Goal: Task Accomplishment & Management: Manage account settings

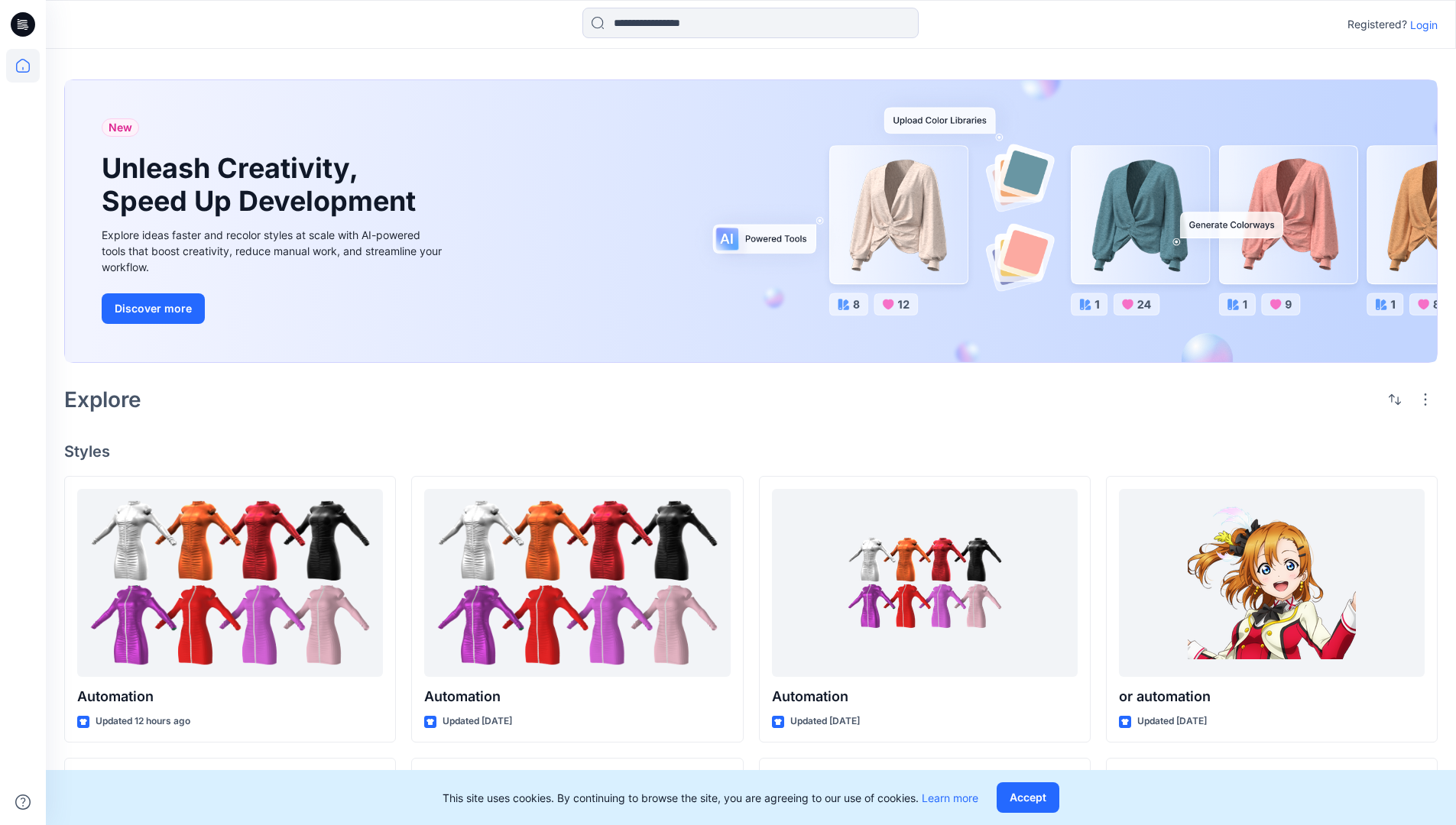
click at [1420, 24] on p "Login" at bounding box center [1423, 24] width 28 height 16
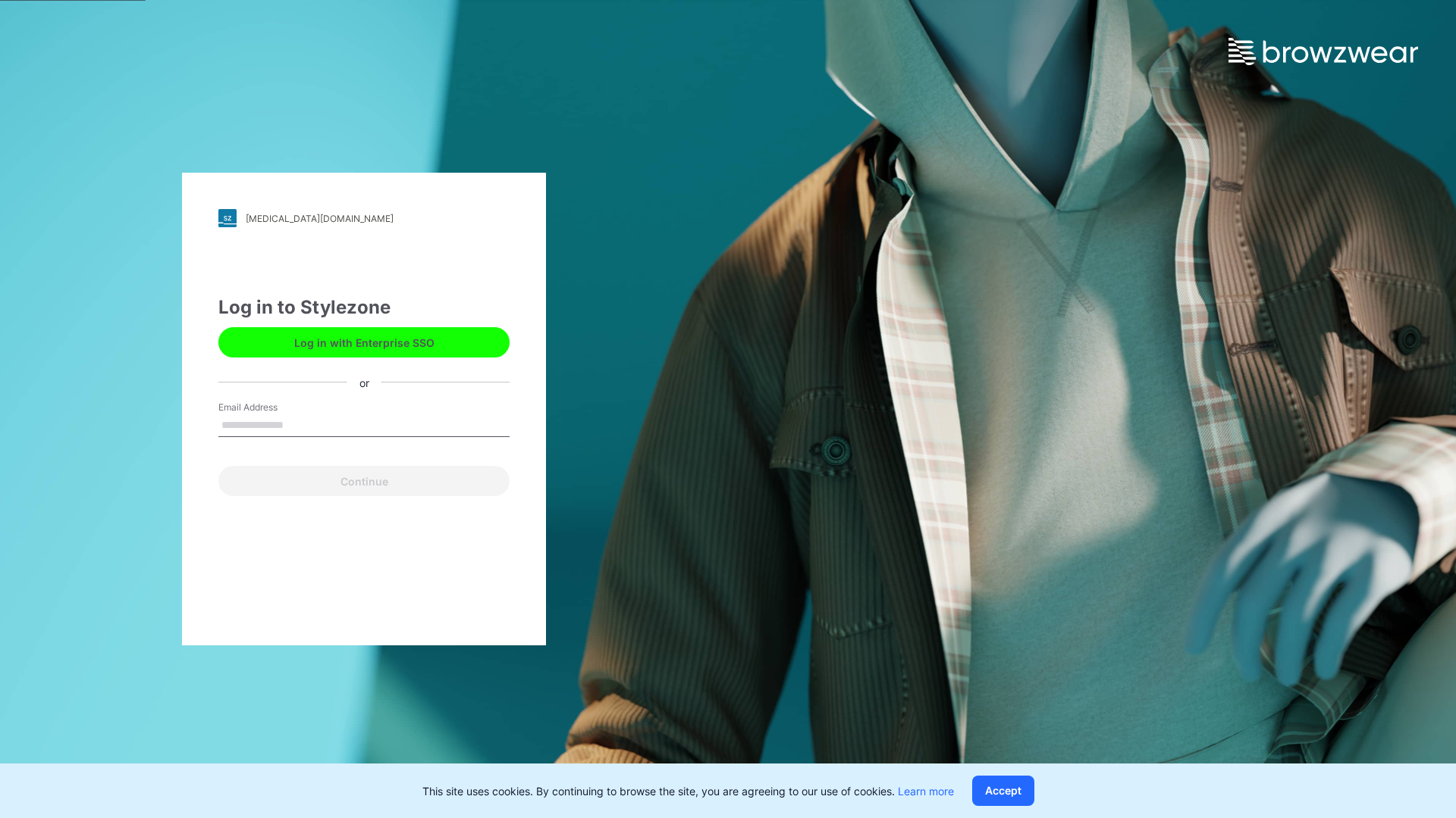
click at [299, 424] on input "Email Address" at bounding box center [363, 426] width 291 height 22
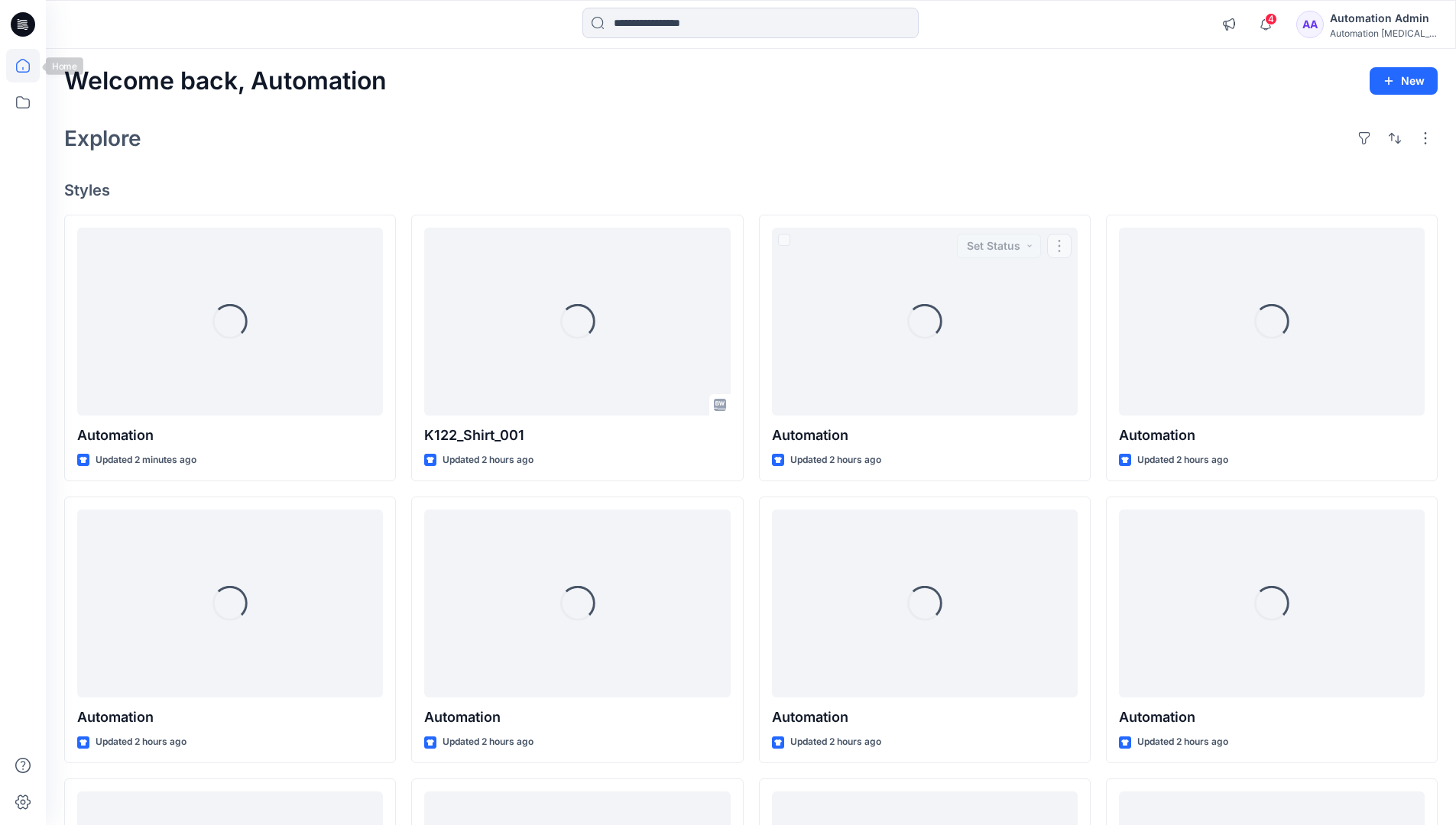
click at [29, 66] on icon at bounding box center [23, 66] width 13 height 13
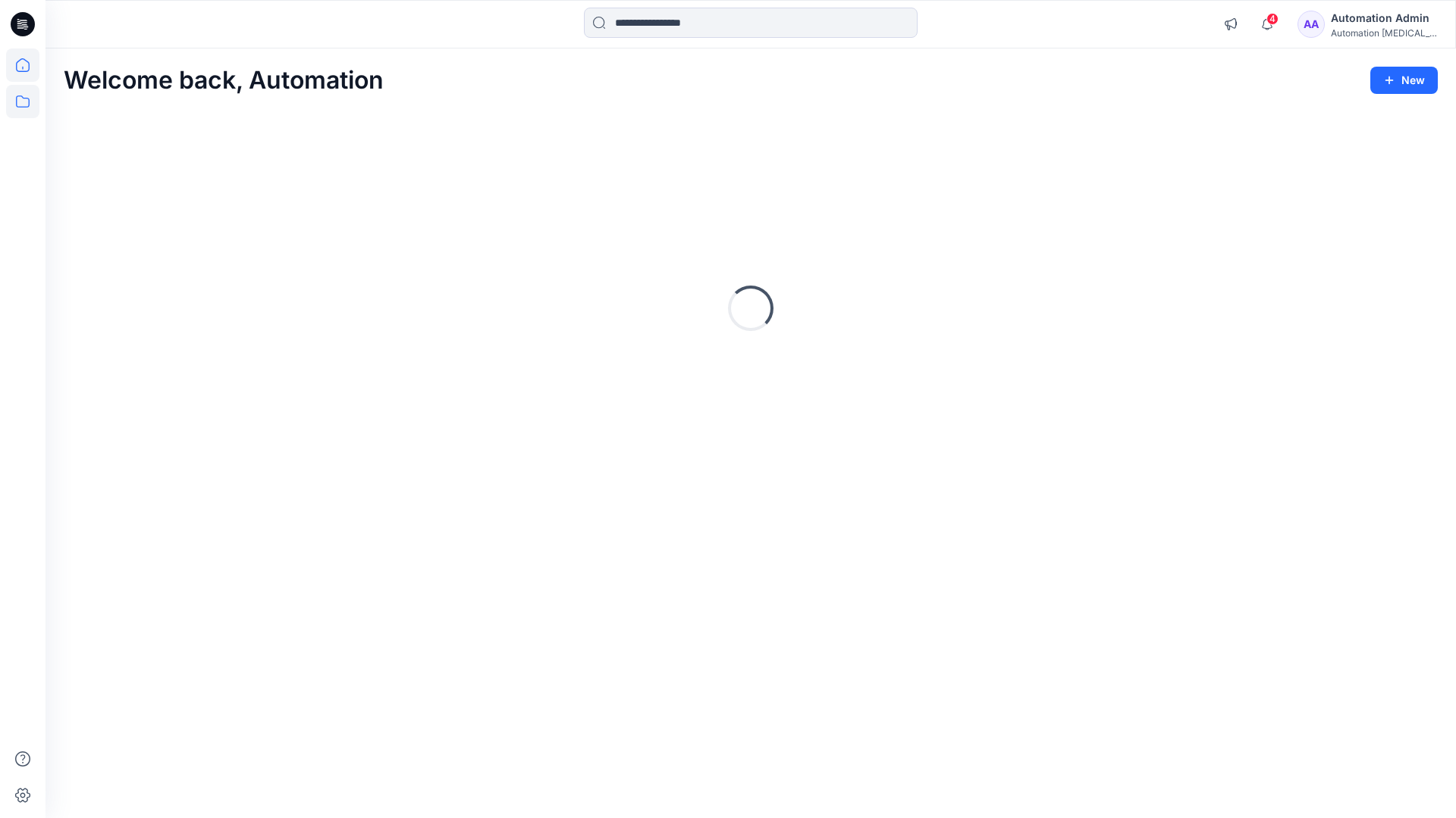
click at [24, 100] on icon at bounding box center [23, 102] width 33 height 33
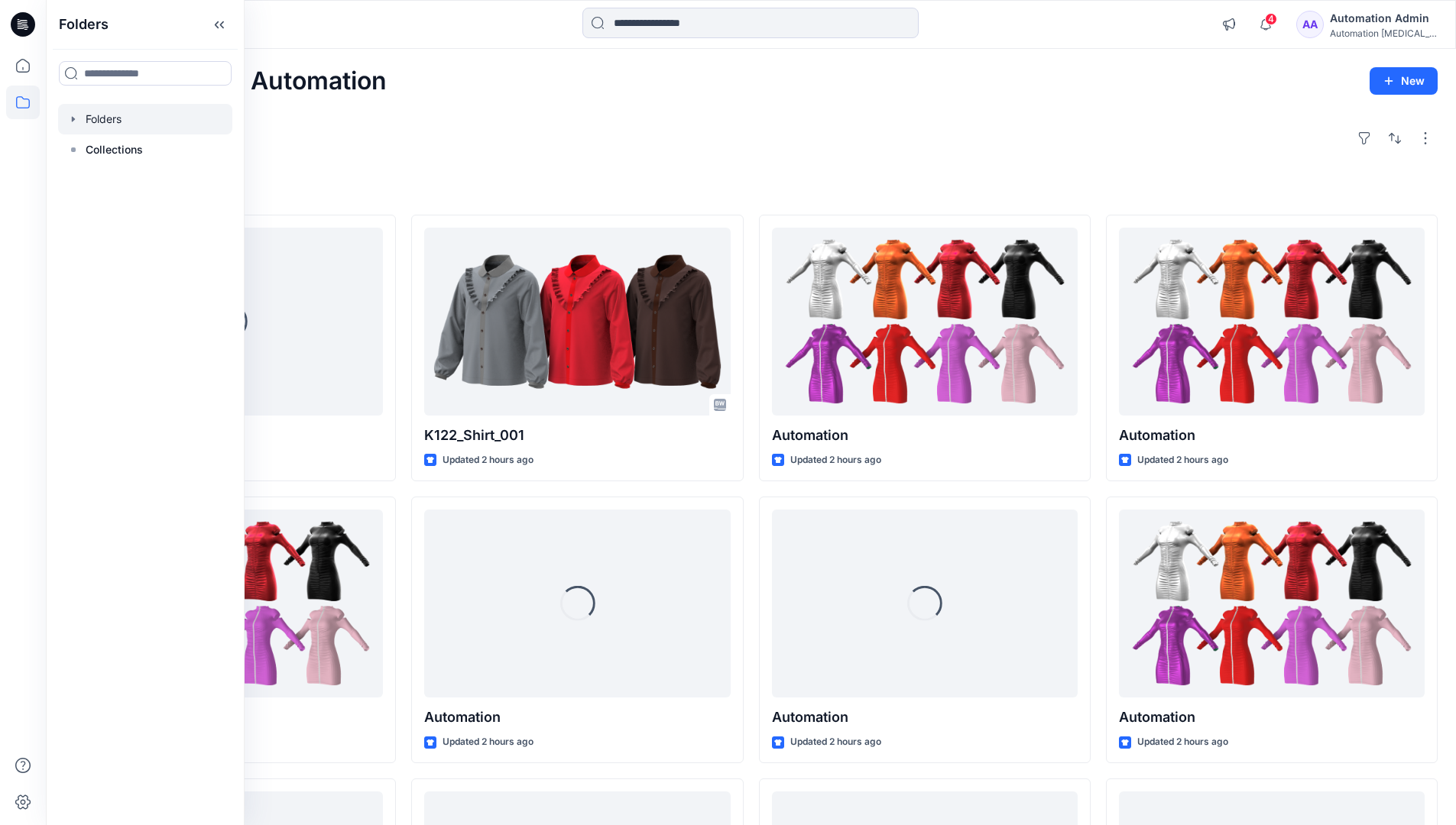
click at [102, 115] on div at bounding box center [145, 119] width 174 height 30
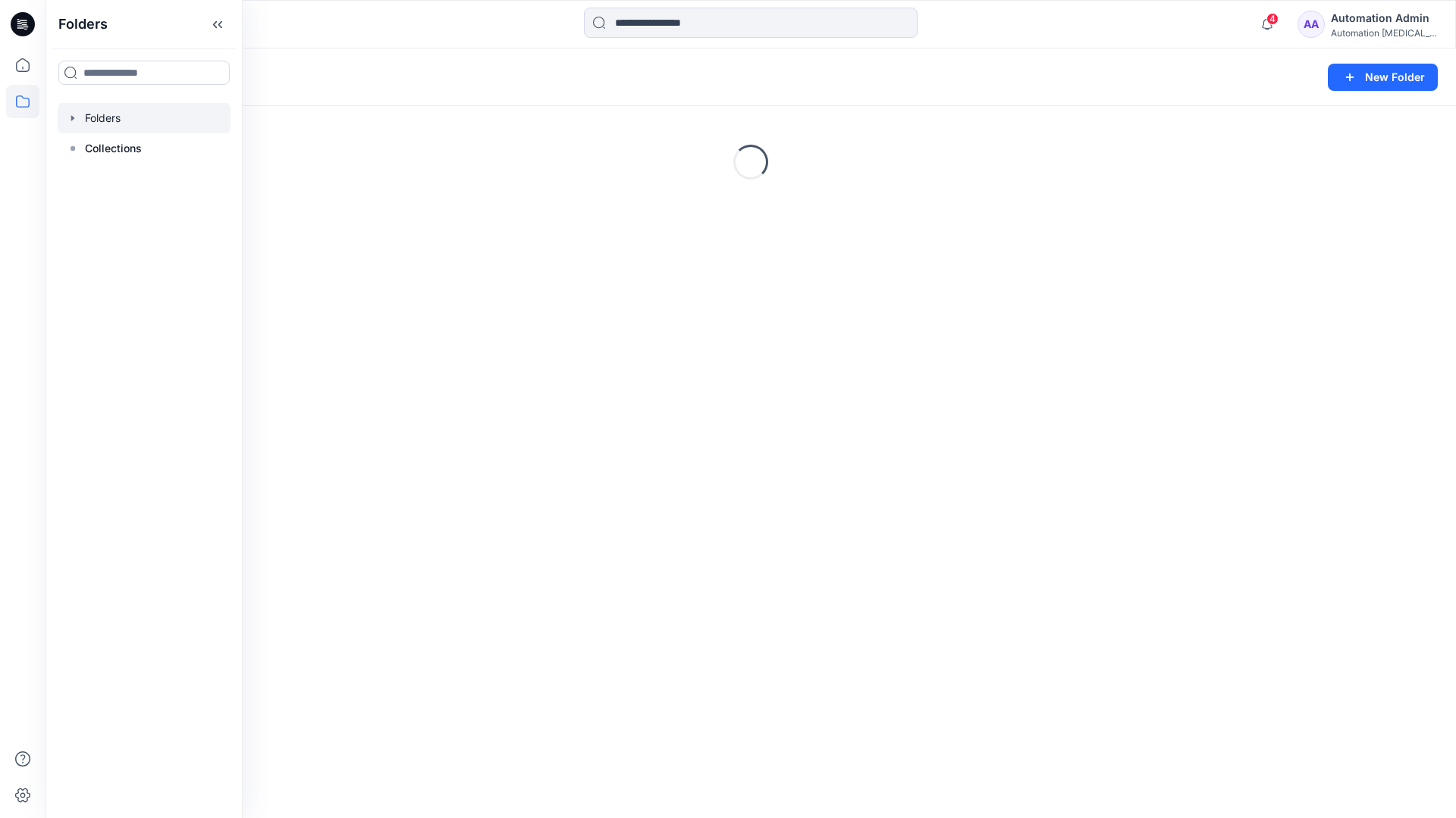
scroll to position [264, 0]
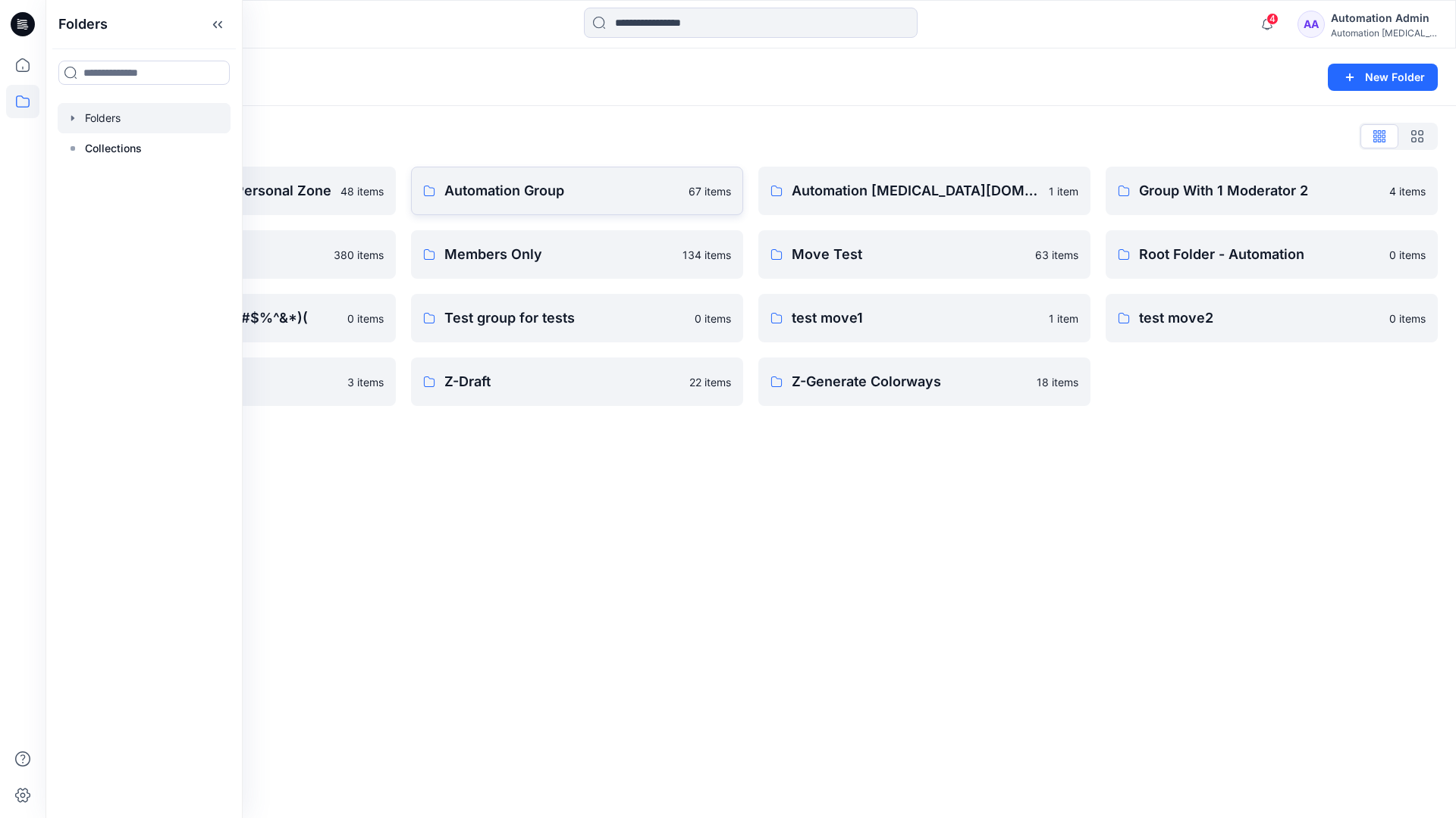
click at [551, 197] on p "Automation Group" at bounding box center [562, 191] width 235 height 21
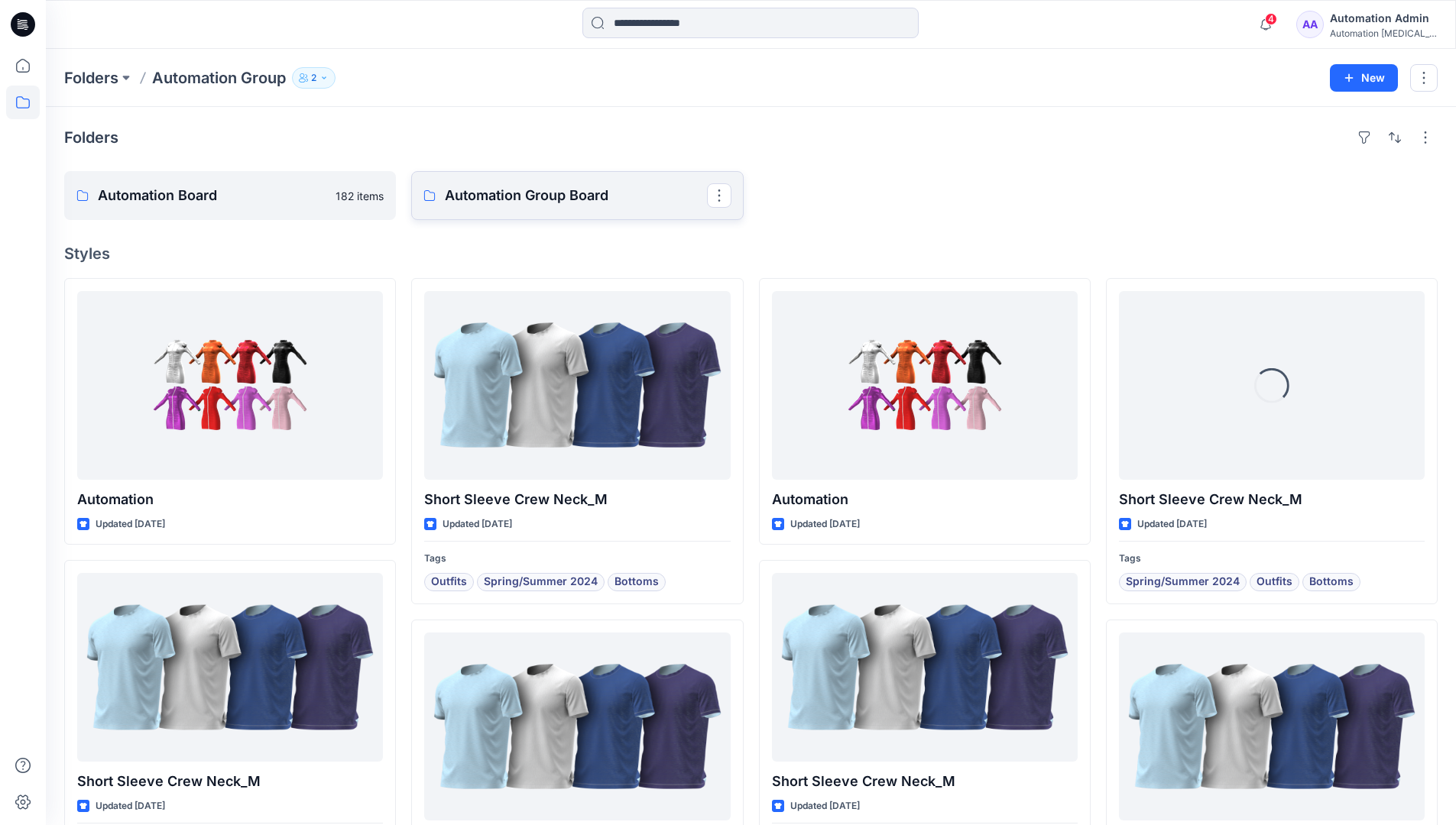
click at [518, 205] on p "Automation Group Board" at bounding box center [575, 195] width 261 height 21
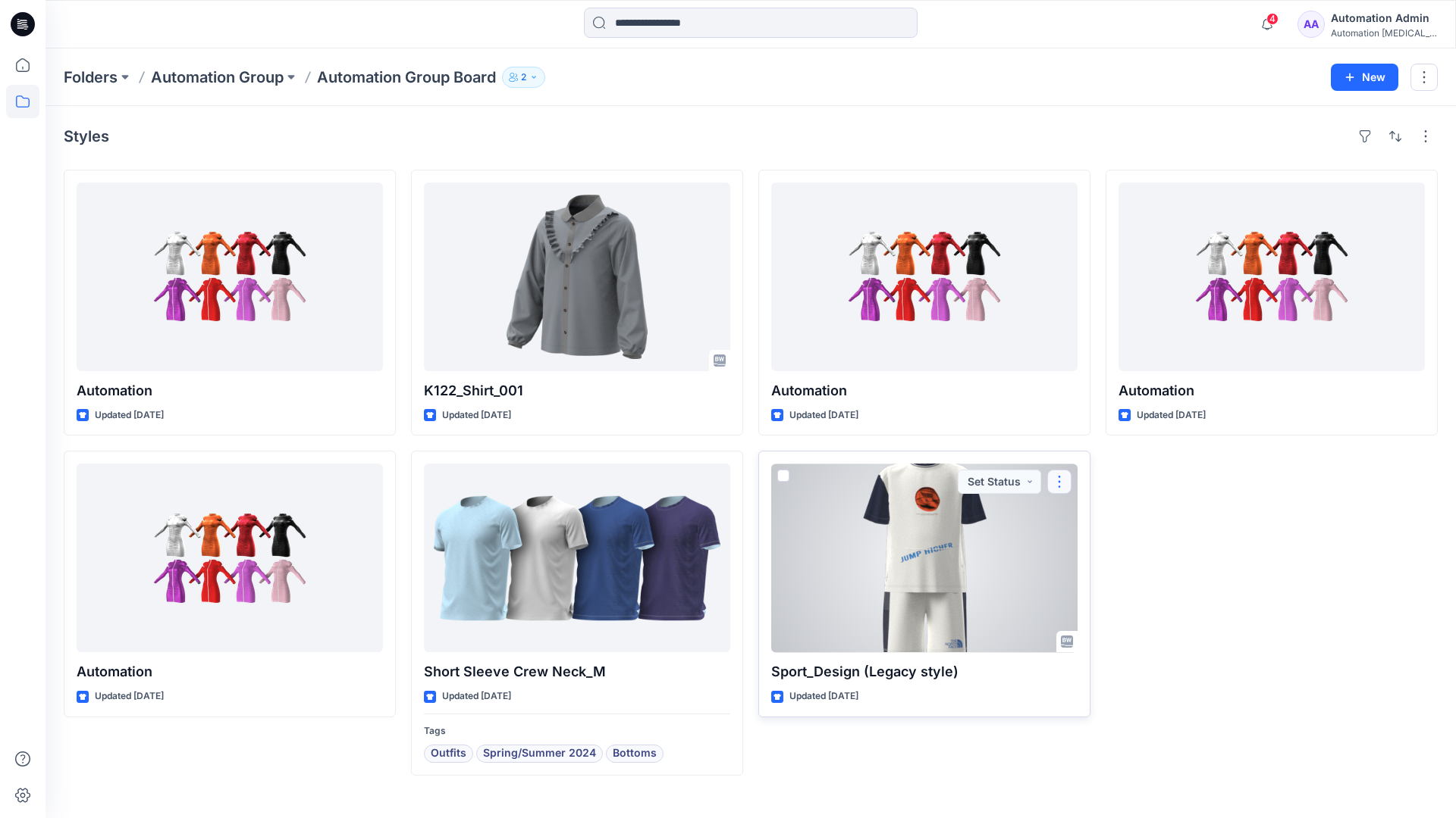
click at [1058, 481] on button "button" at bounding box center [1058, 481] width 24 height 24
click at [1095, 626] on p "Move to" at bounding box center [1098, 629] width 40 height 16
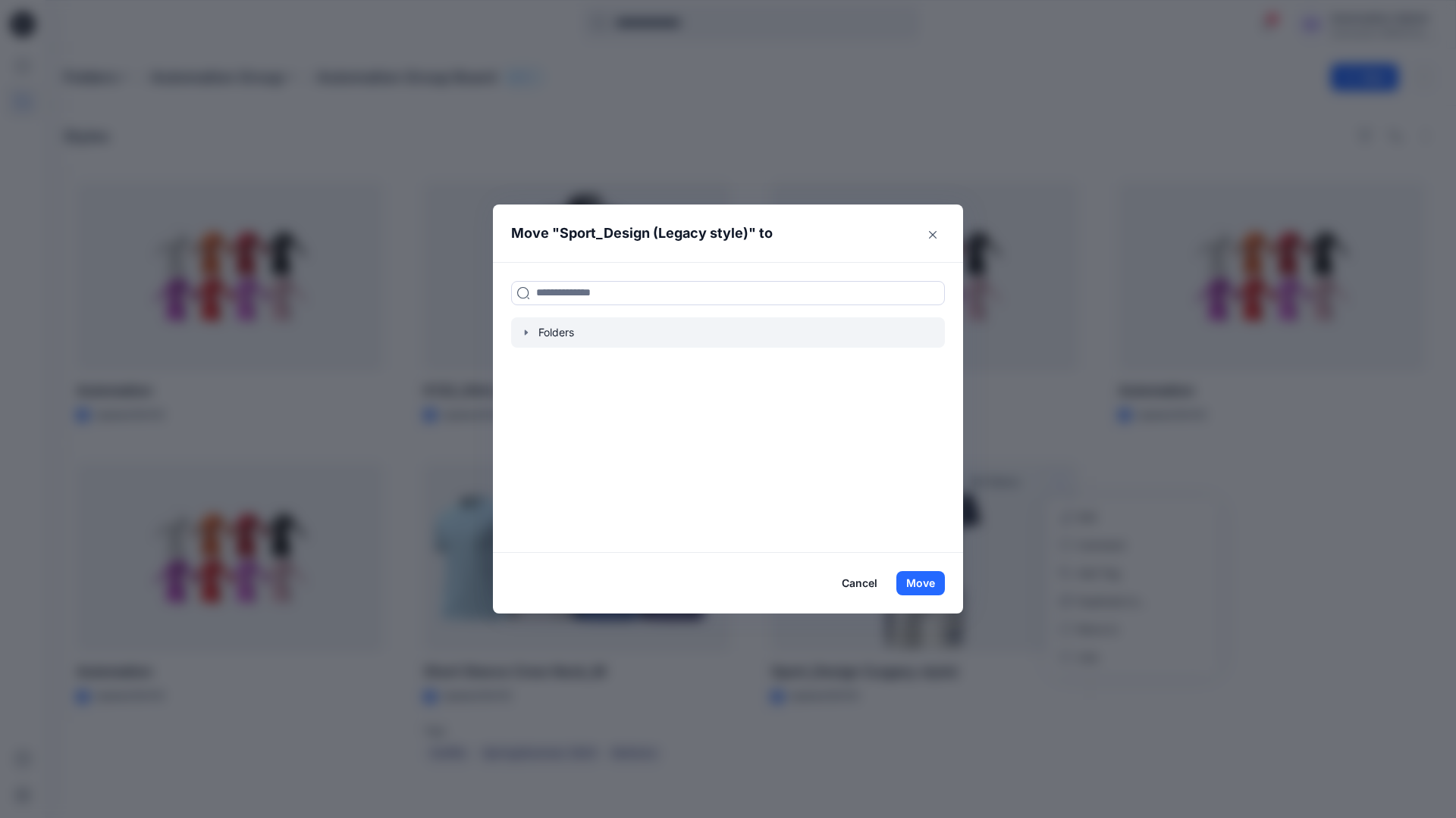
click at [523, 332] on icon "button" at bounding box center [526, 332] width 13 height 12
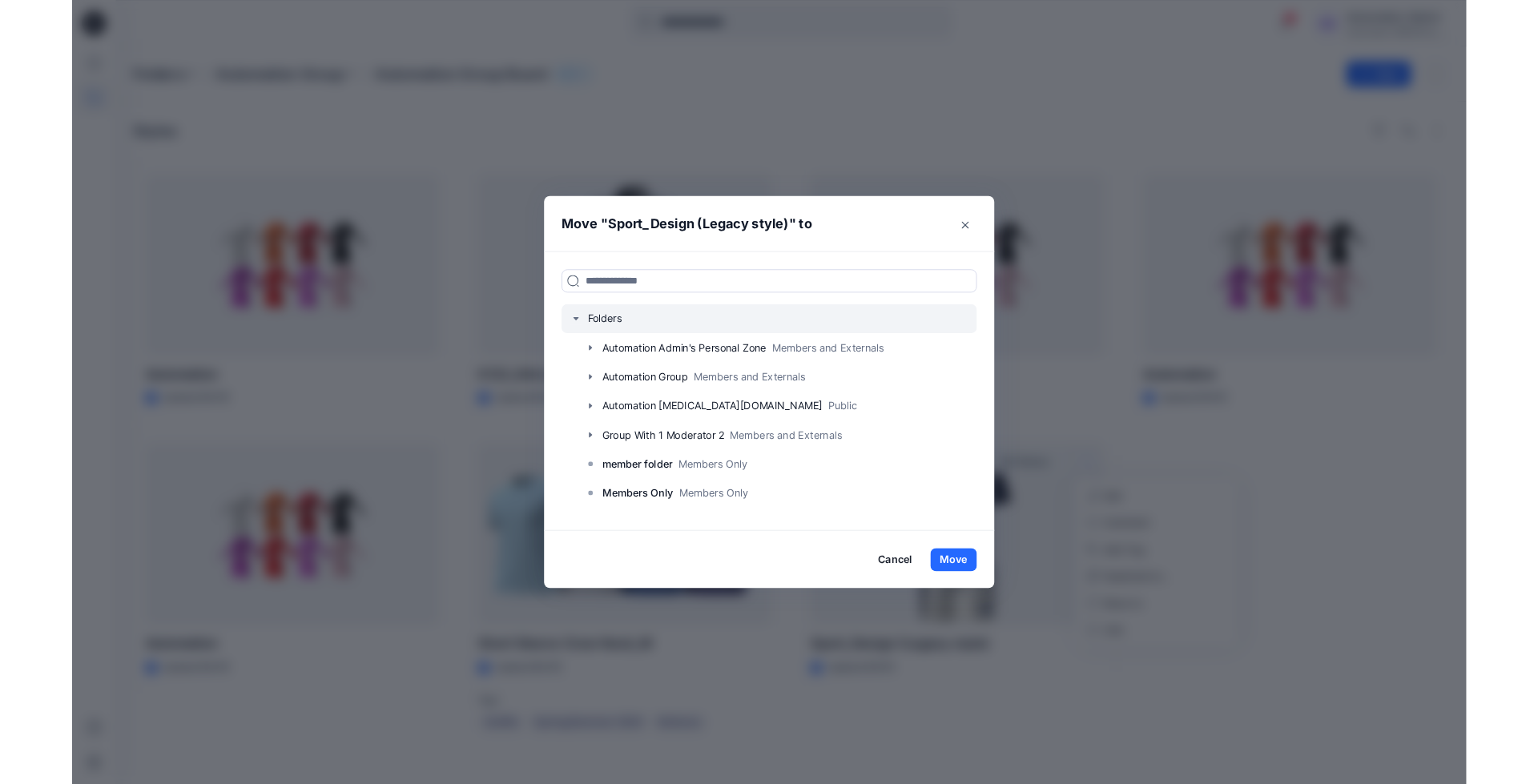
scroll to position [126, 0]
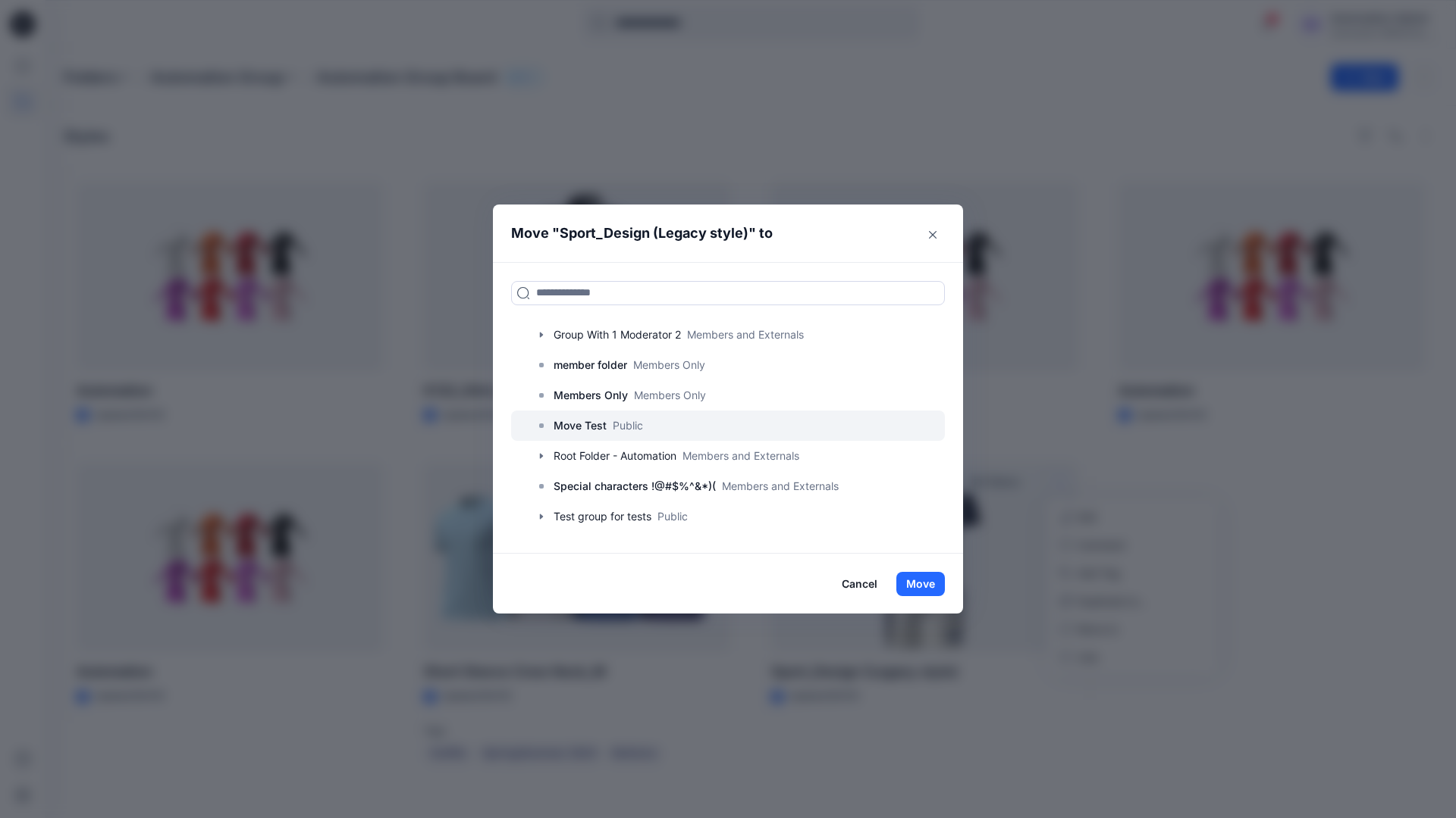
click at [583, 428] on p "Move Test" at bounding box center [580, 426] width 53 height 18
click at [923, 583] on button "Move" at bounding box center [920, 584] width 48 height 24
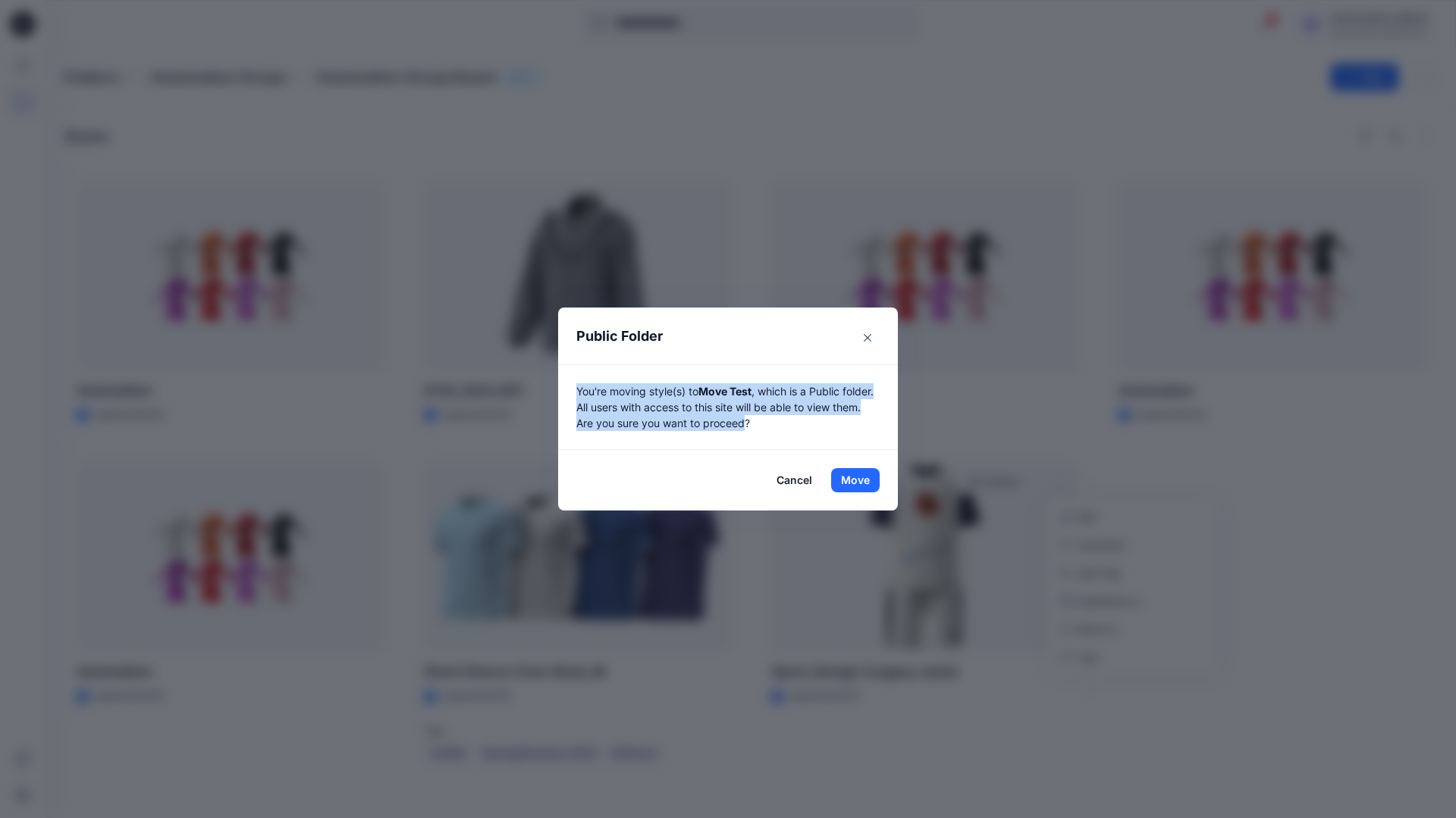
drag, startPoint x: 923, startPoint y: 583, endPoint x: 779, endPoint y: 423, distance: 215.3
click at [779, 423] on p "You're moving style(s) to Move Test , which is a Public folder. All users with …" at bounding box center [728, 407] width 303 height 47
click at [855, 481] on button "Move" at bounding box center [855, 480] width 48 height 24
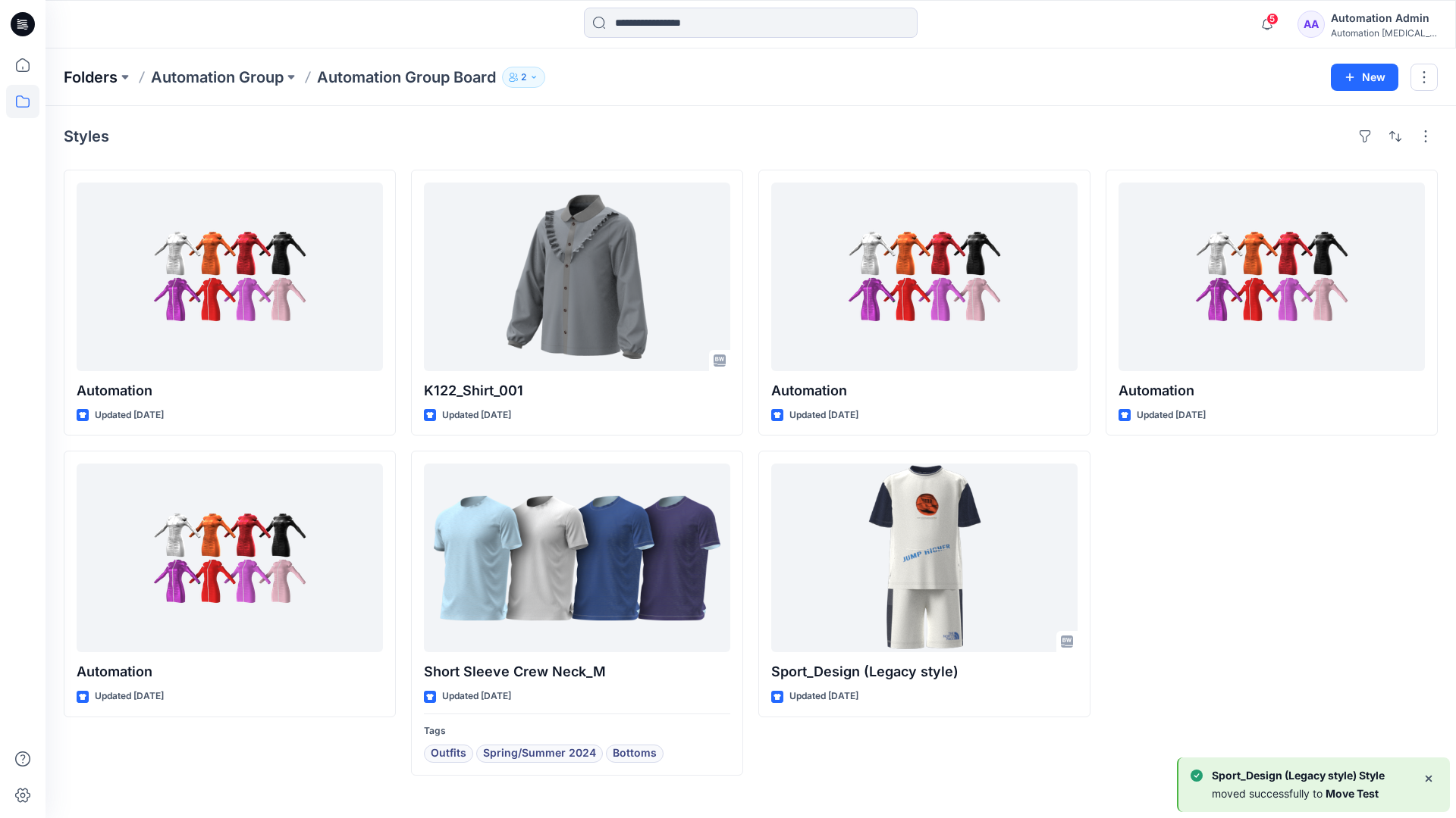
click at [88, 72] on p "Folders" at bounding box center [90, 77] width 54 height 21
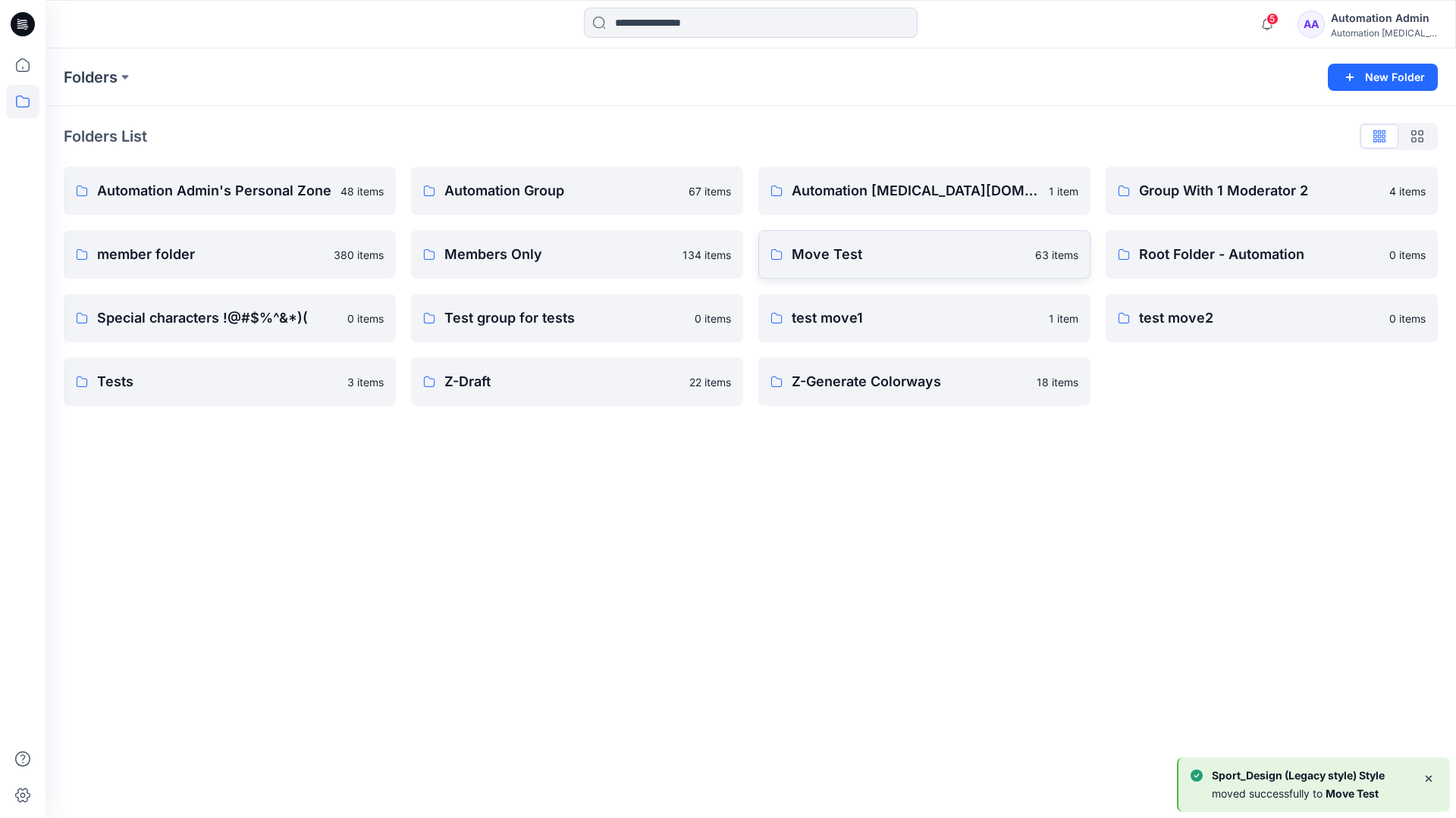
click at [876, 263] on p "Move Test" at bounding box center [908, 254] width 234 height 21
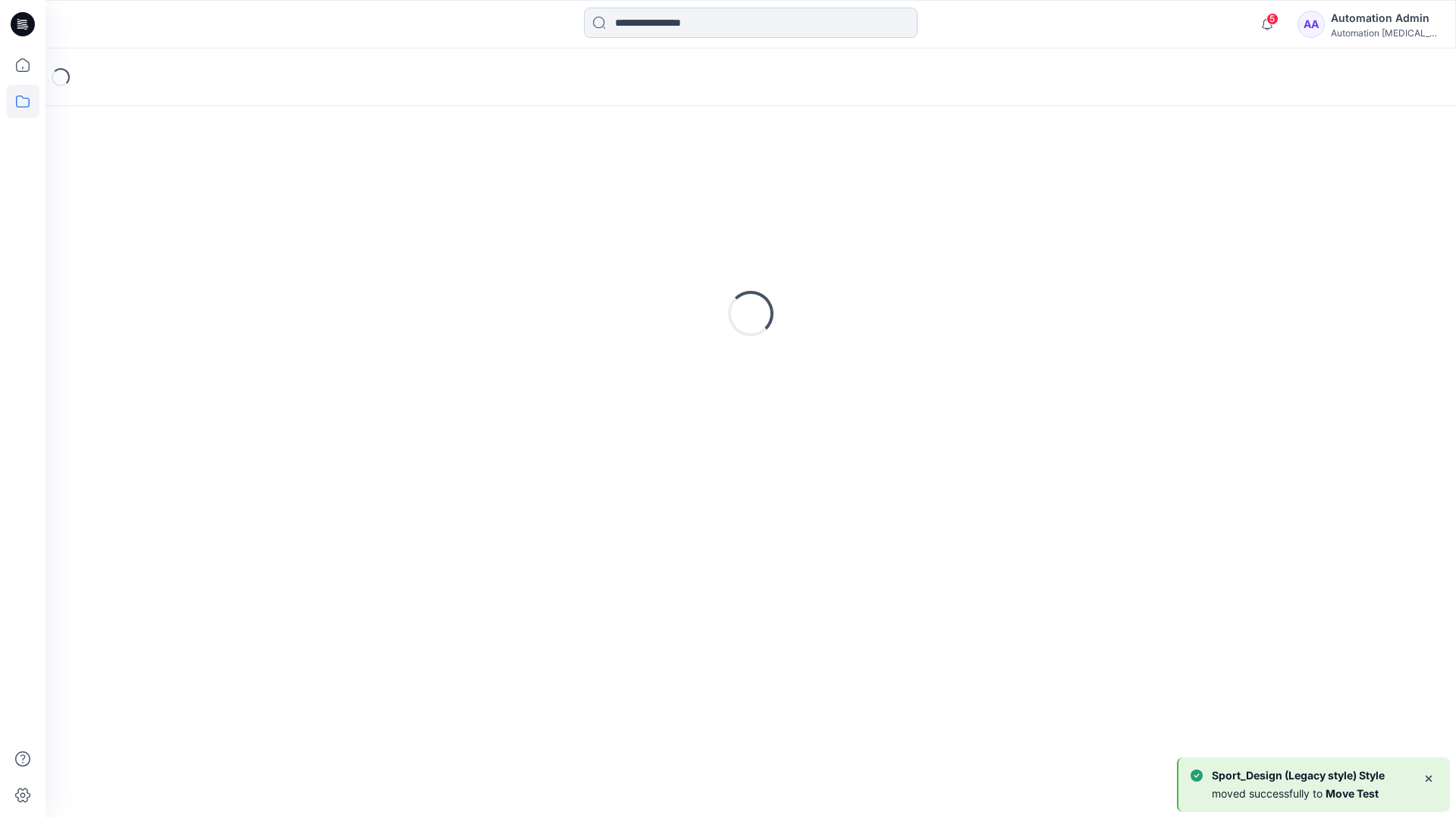
click at [684, 29] on input at bounding box center [750, 22] width 333 height 30
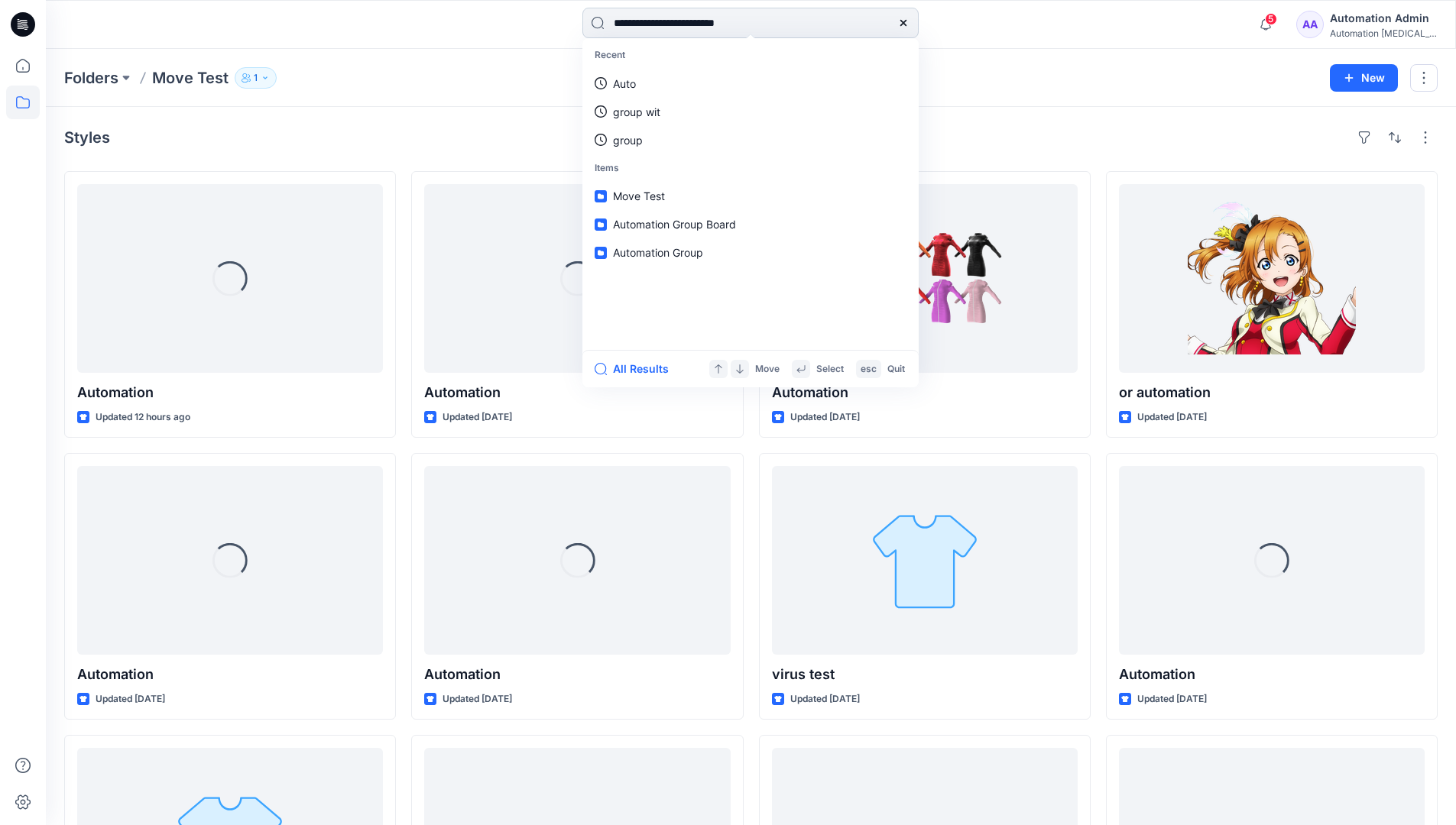
type input "**********"
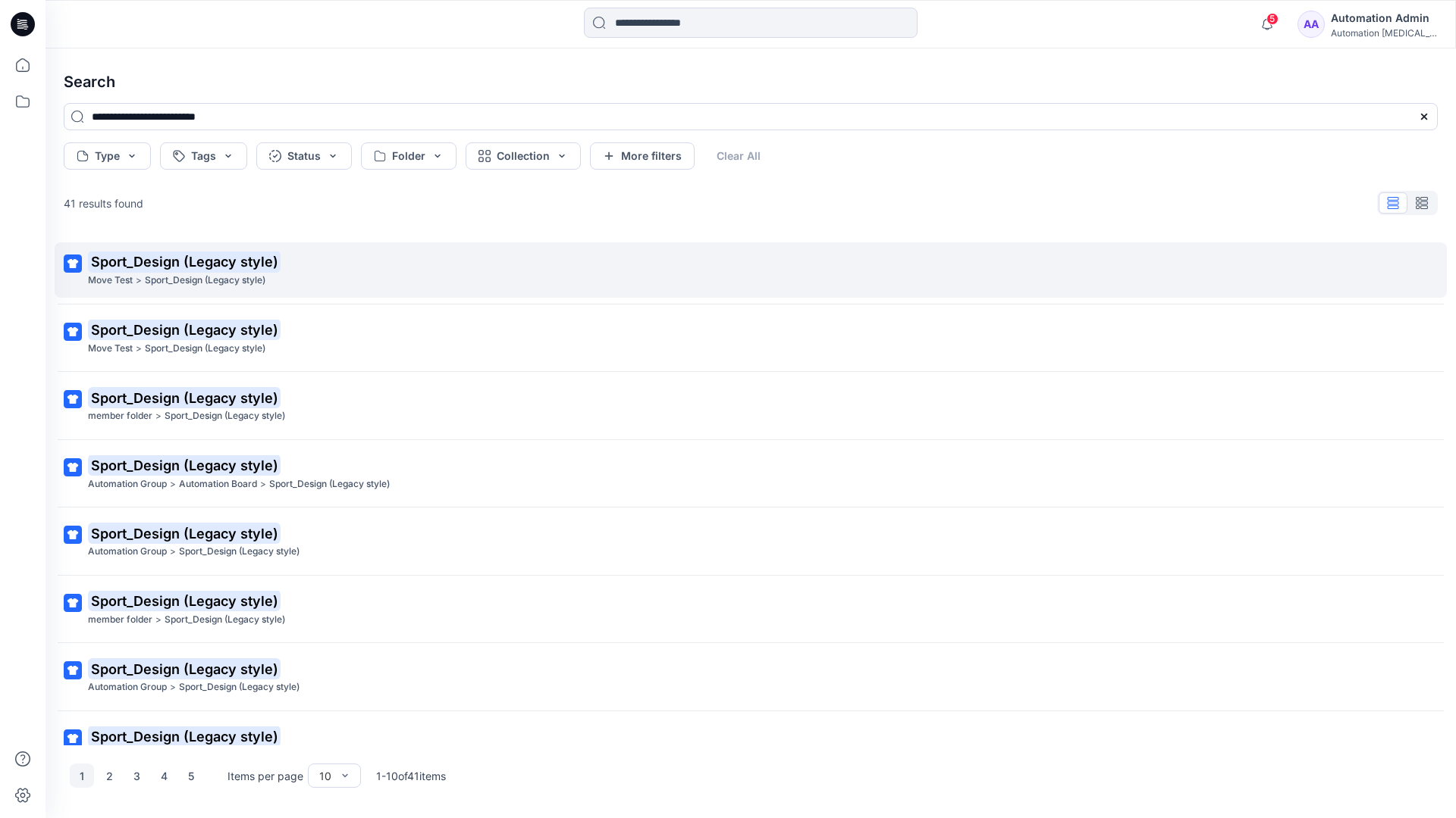
click at [115, 262] on mark "Sport_Design (Legacy style)" at bounding box center [184, 261] width 193 height 21
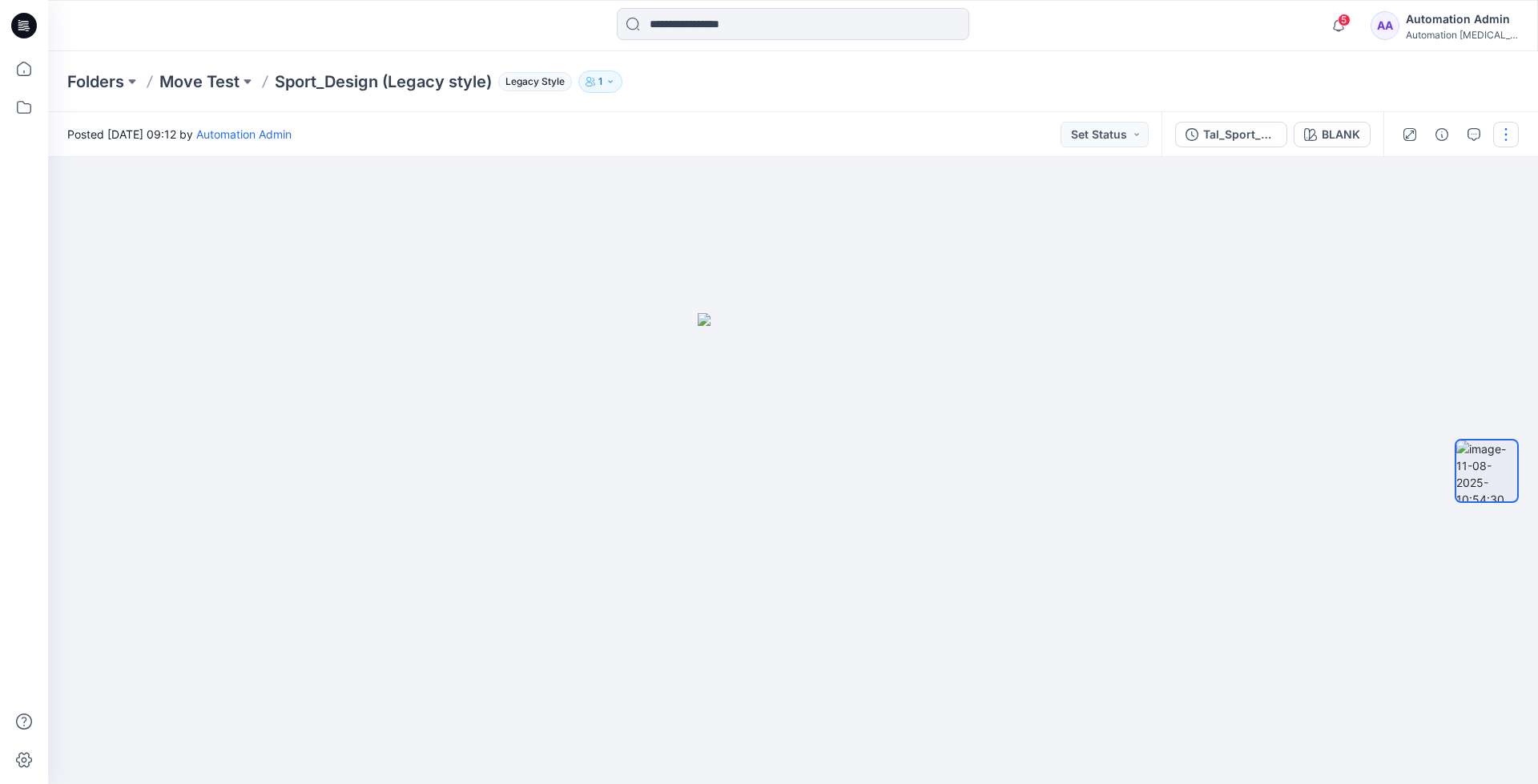
click at [1508, 137] on button "button" at bounding box center [1505, 134] width 26 height 26
click at [1432, 284] on p "Move to..." at bounding box center [1419, 289] width 52 height 17
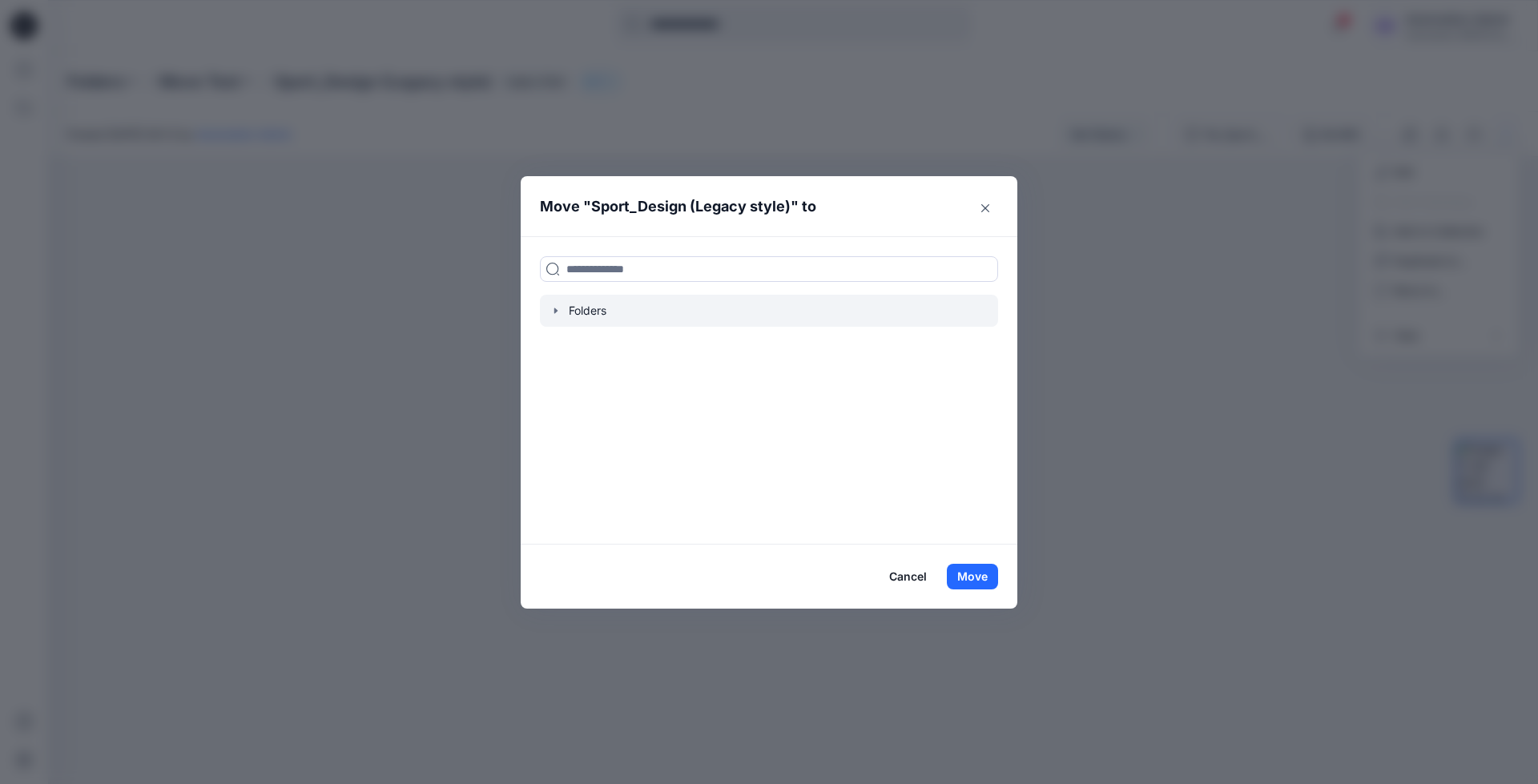
click at [555, 311] on icon "button" at bounding box center [556, 311] width 4 height 5
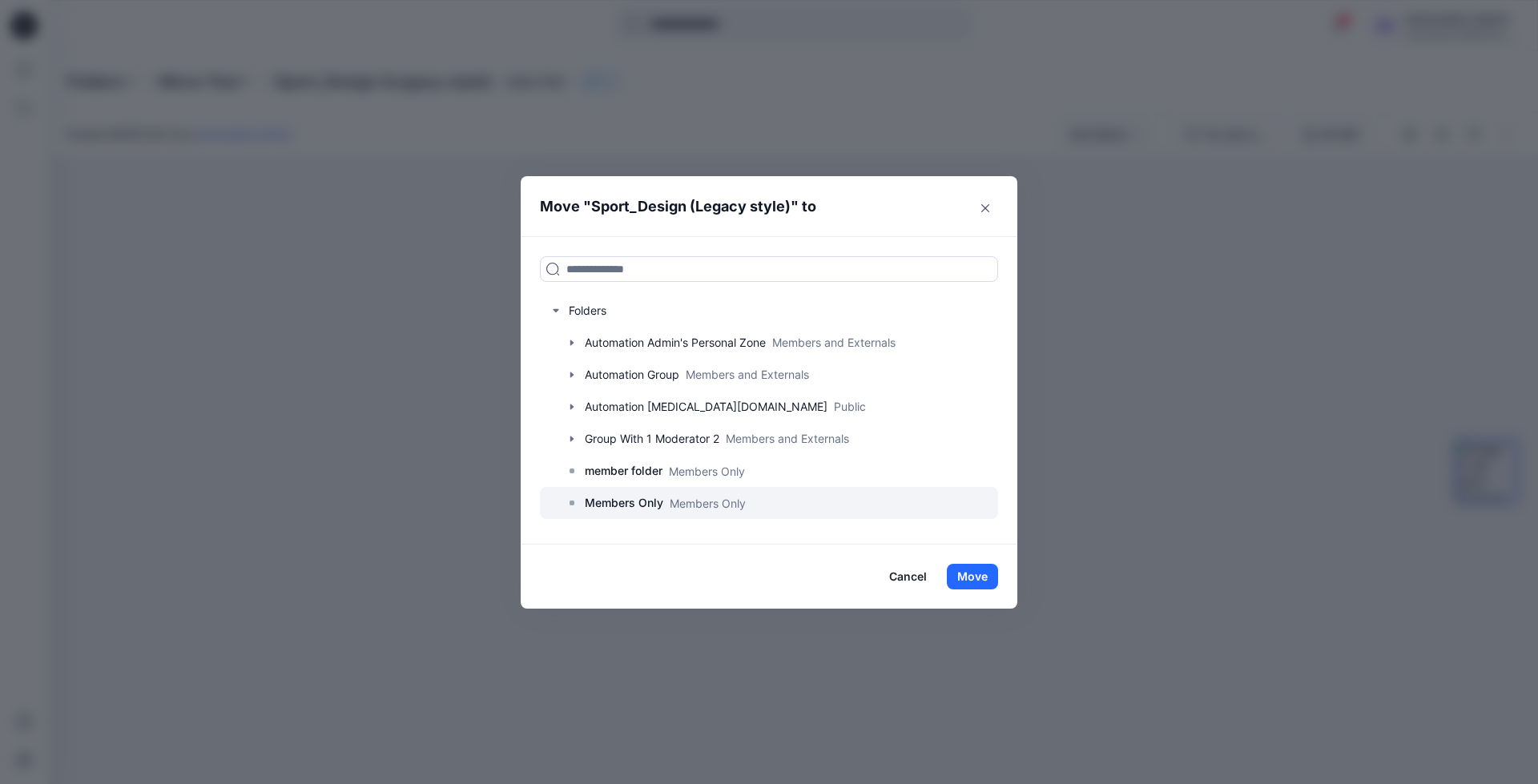
click at [629, 506] on p "Members Only" at bounding box center [623, 502] width 78 height 19
click at [989, 574] on button "Move" at bounding box center [972, 575] width 51 height 26
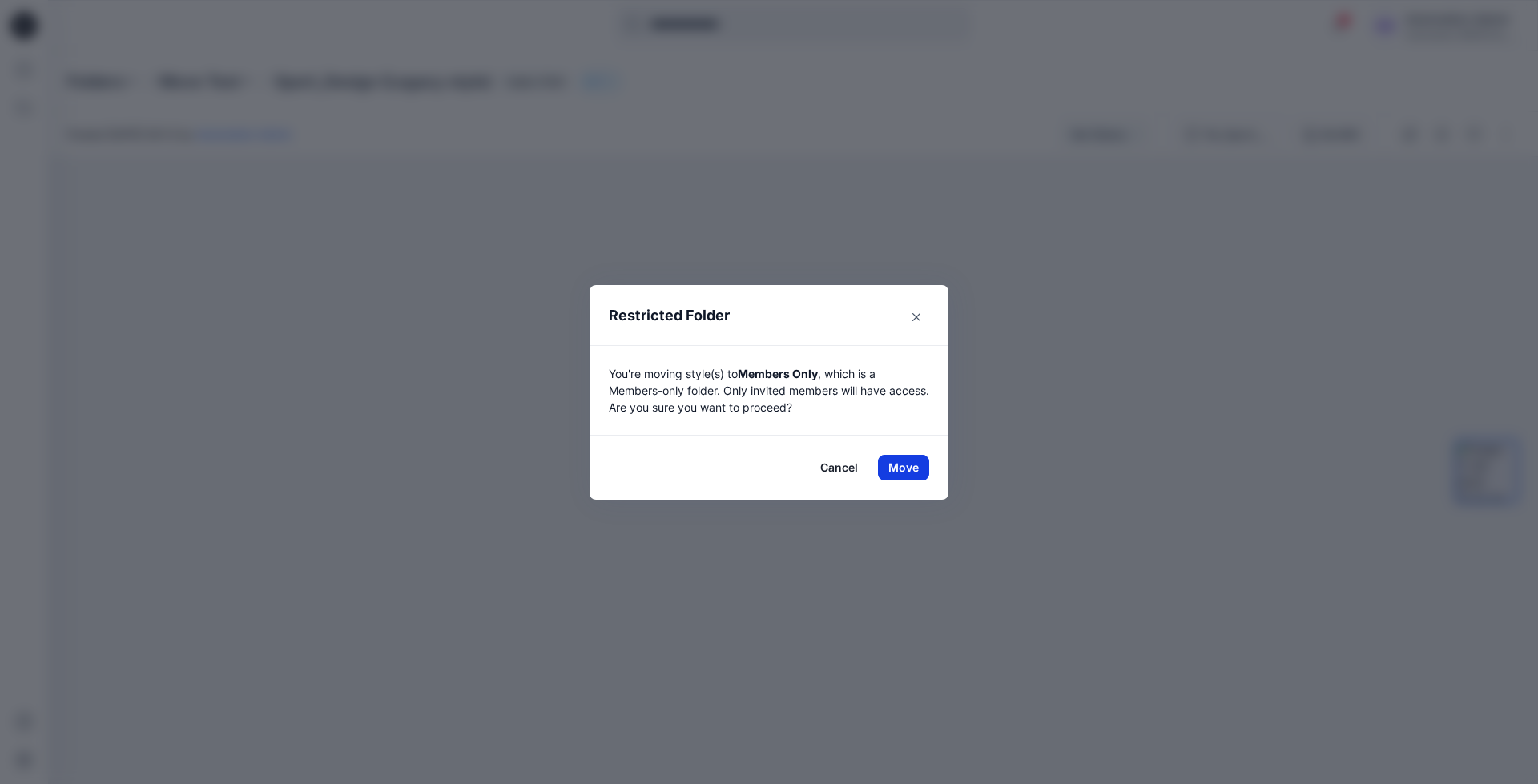
click at [895, 464] on button "Move" at bounding box center [903, 467] width 51 height 26
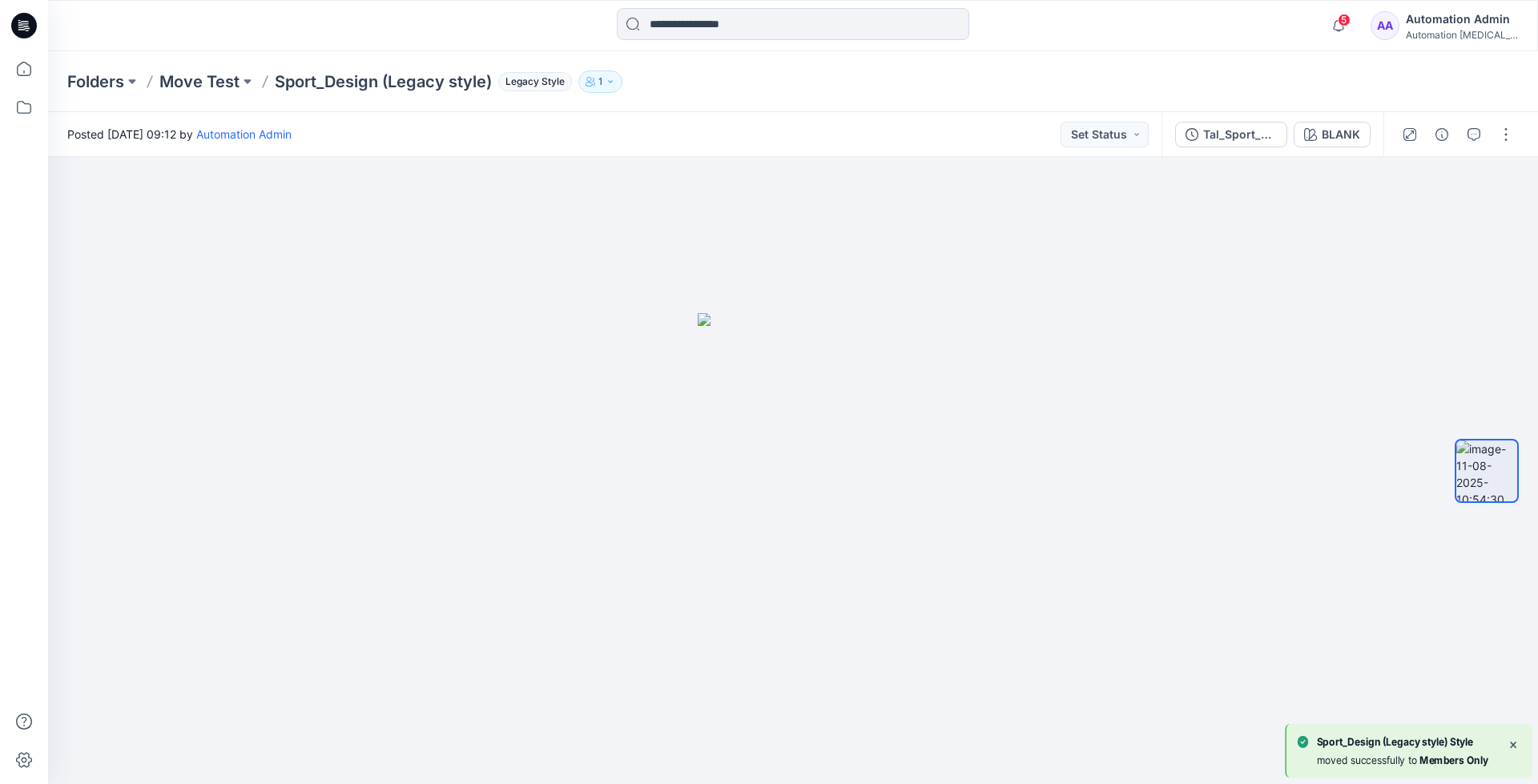
scroll to position [51, 0]
click at [222, 77] on p "Members Only" at bounding box center [215, 81] width 112 height 22
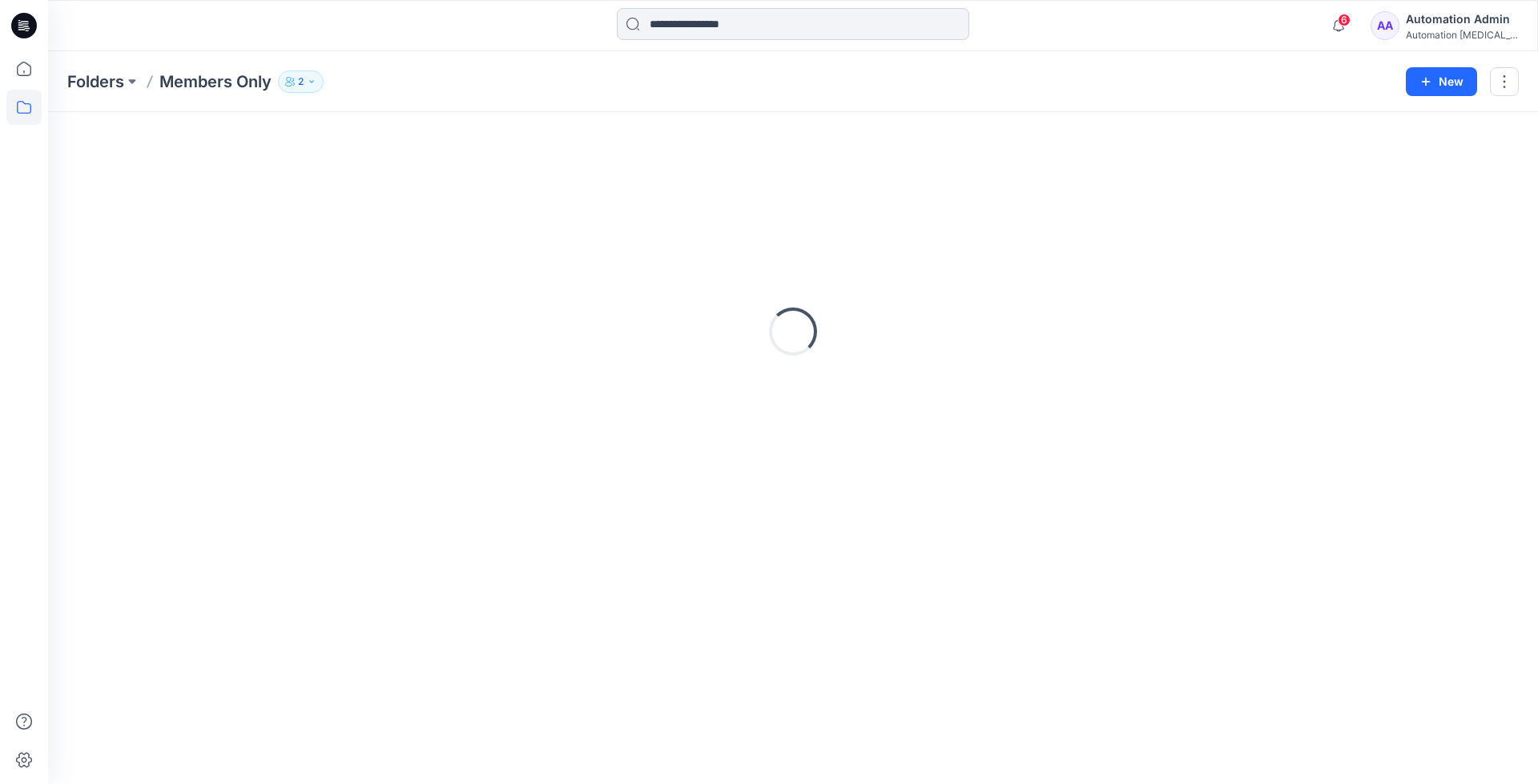
click at [739, 30] on input at bounding box center [792, 24] width 352 height 32
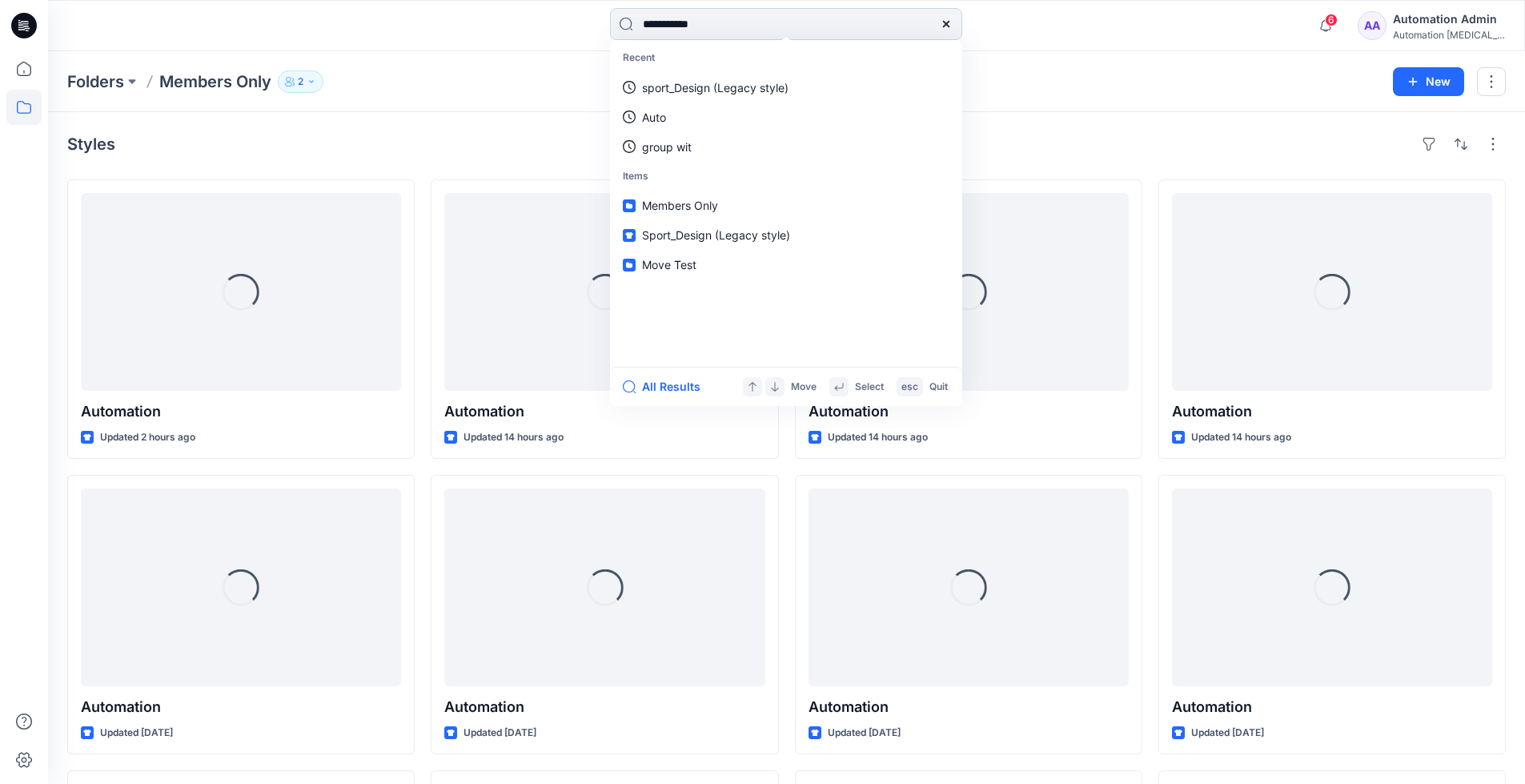
type input "**********"
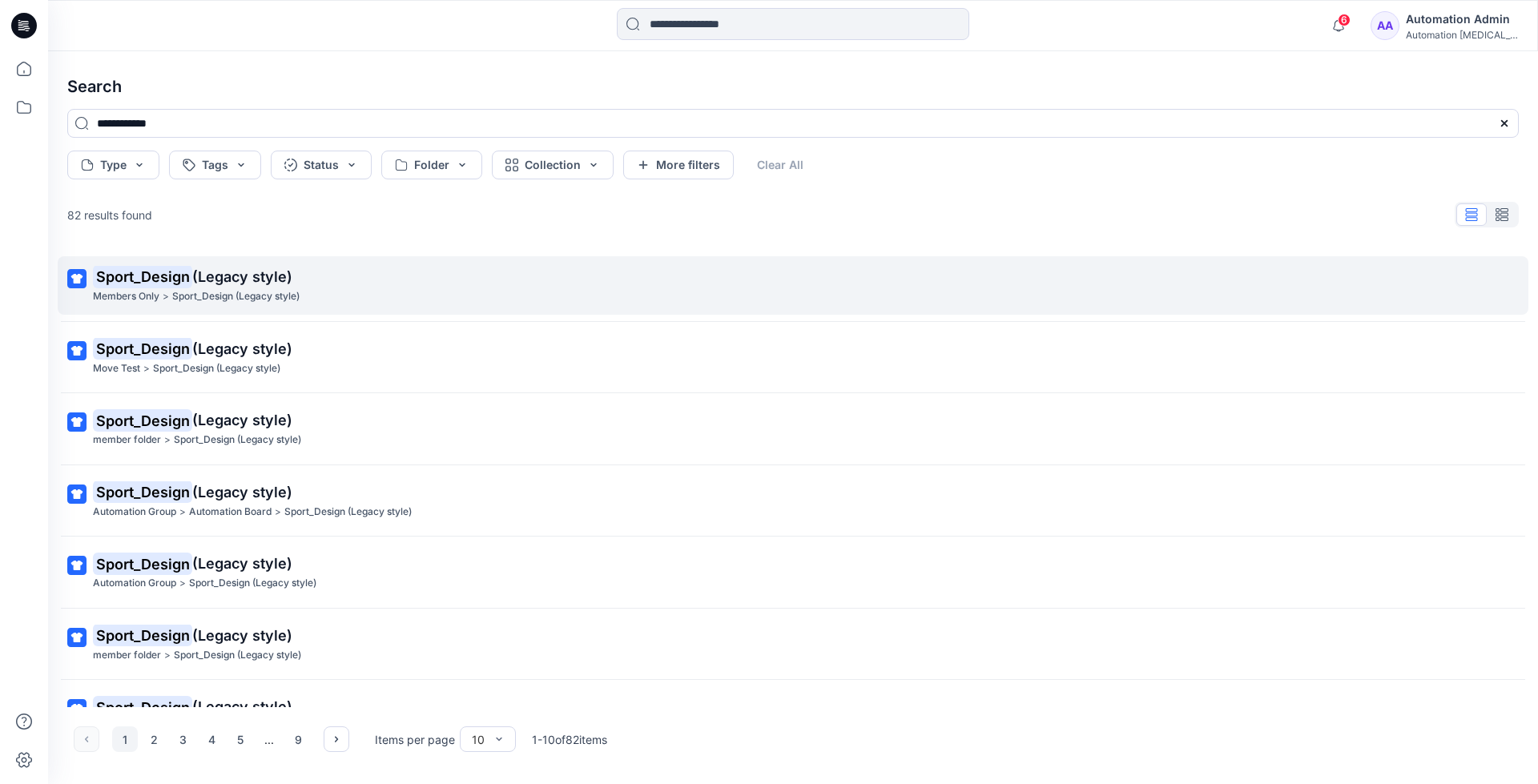
click at [177, 277] on mark "Sport_Design" at bounding box center [143, 275] width 99 height 22
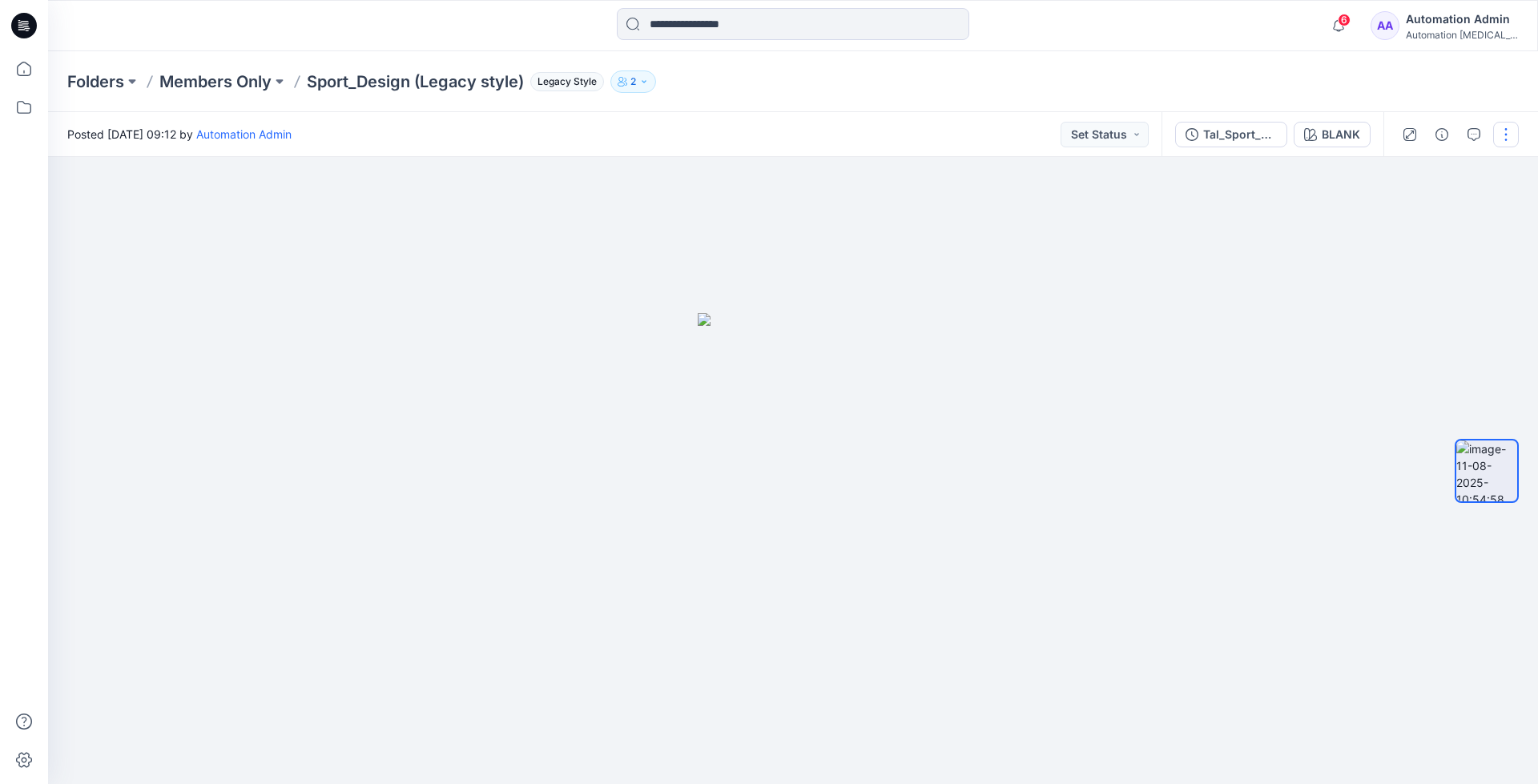
click at [1500, 128] on button "button" at bounding box center [1505, 134] width 26 height 26
click at [1411, 288] on p "Move to..." at bounding box center [1419, 289] width 52 height 17
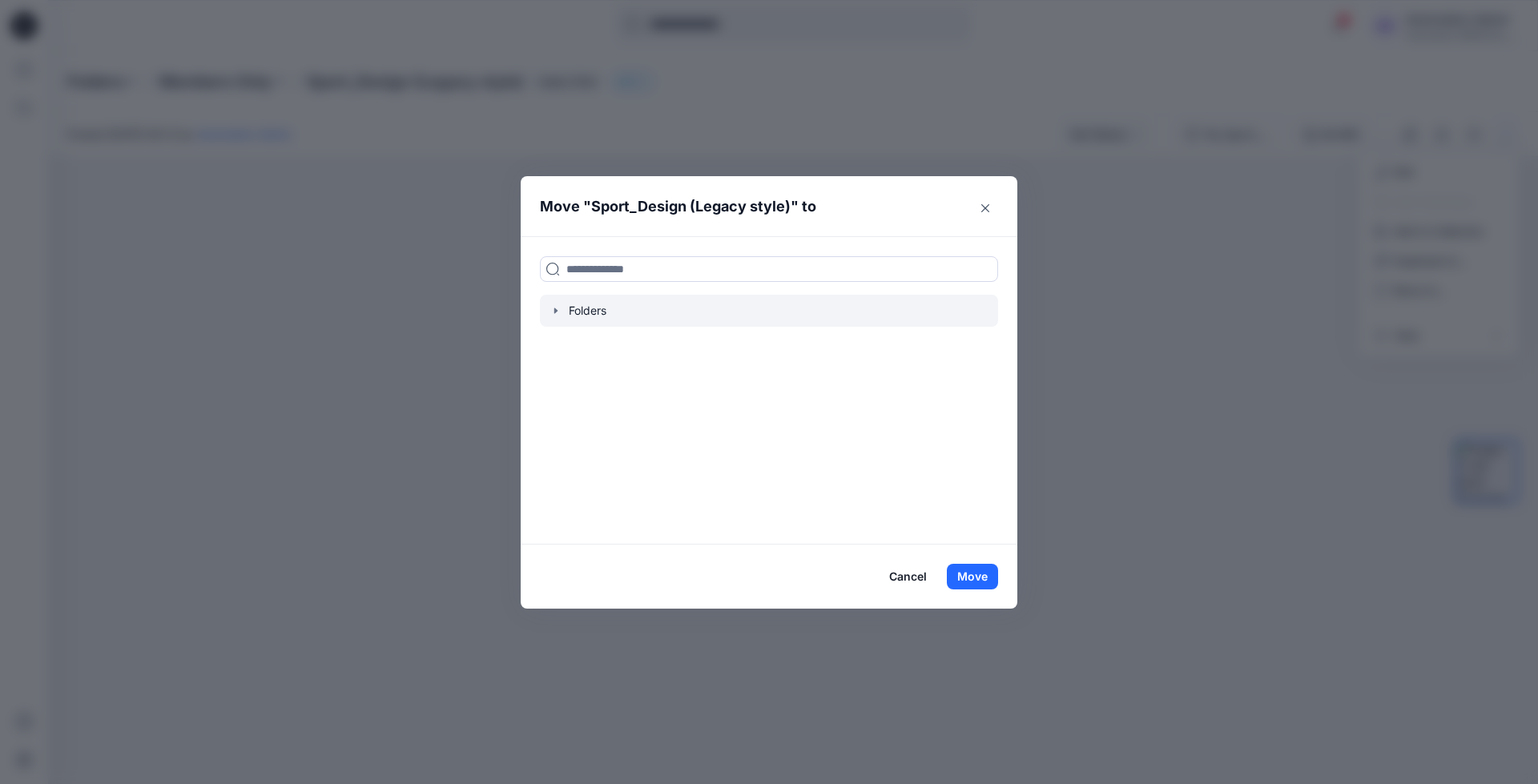
click at [559, 311] on icon "button" at bounding box center [556, 311] width 13 height 13
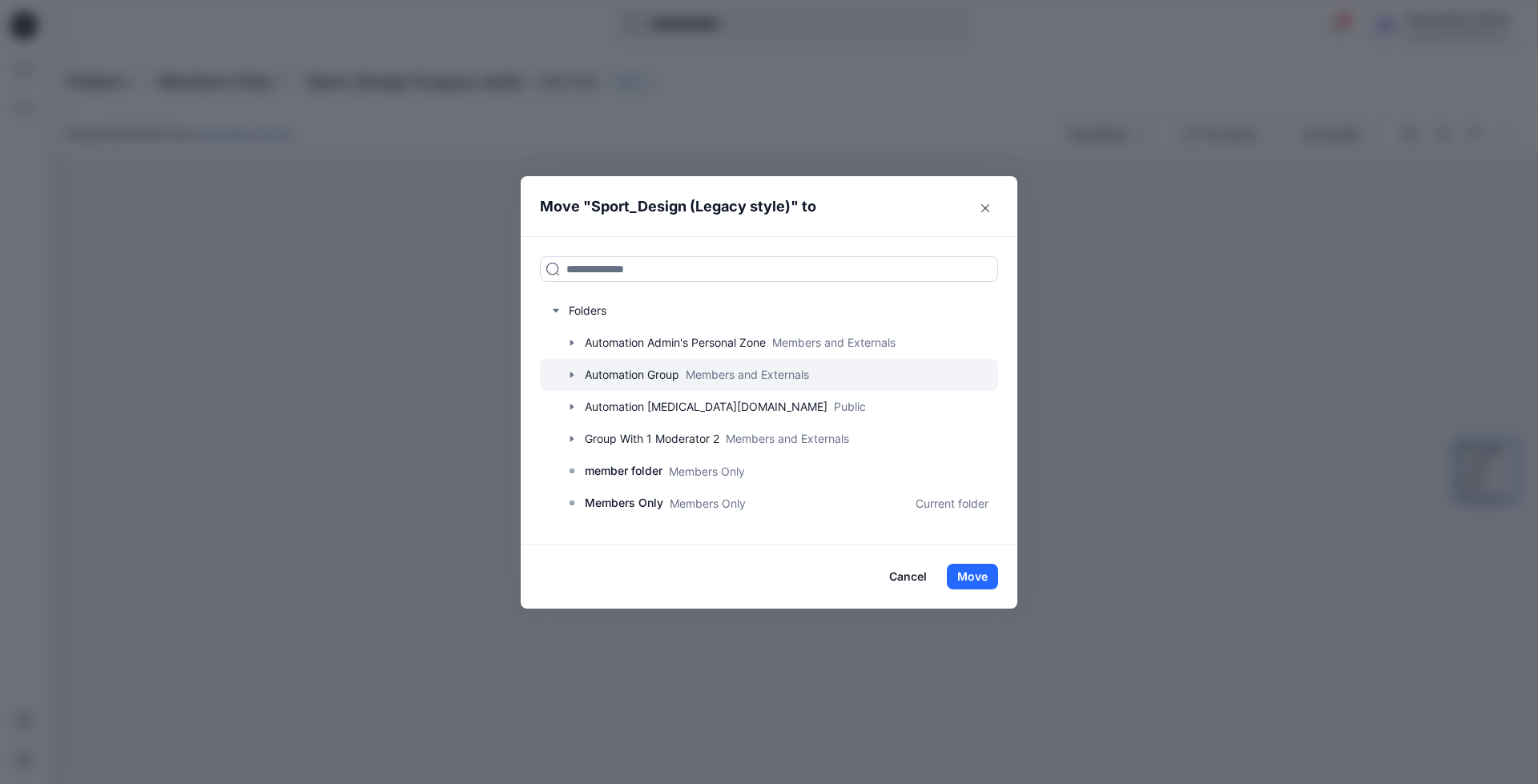
click at [612, 372] on div at bounding box center [769, 375] width 458 height 32
click at [573, 374] on icon "button" at bounding box center [571, 374] width 13 height 13
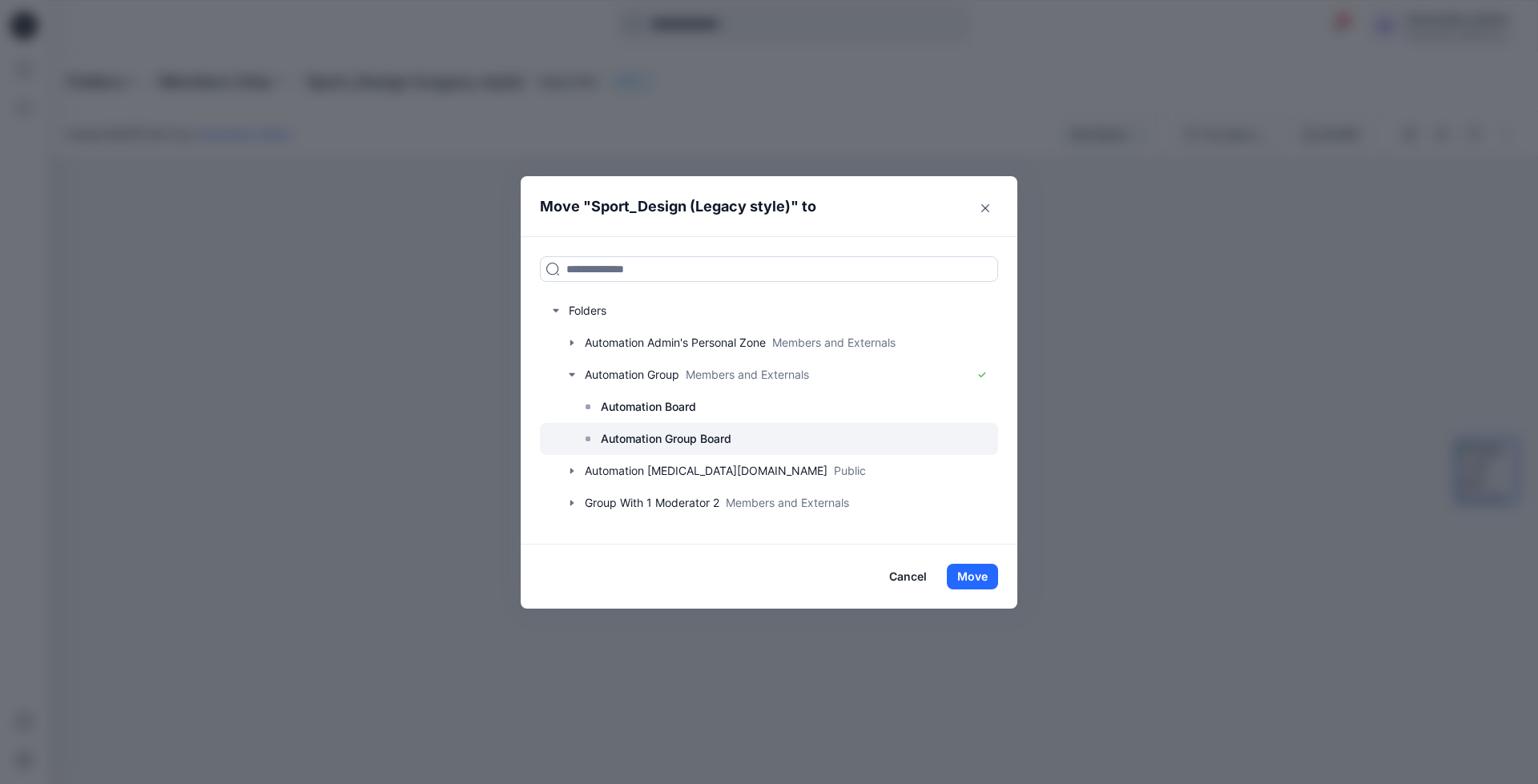
click at [652, 432] on p "Automation Group Board" at bounding box center [666, 439] width 130 height 19
click at [977, 578] on button "Move" at bounding box center [972, 575] width 51 height 26
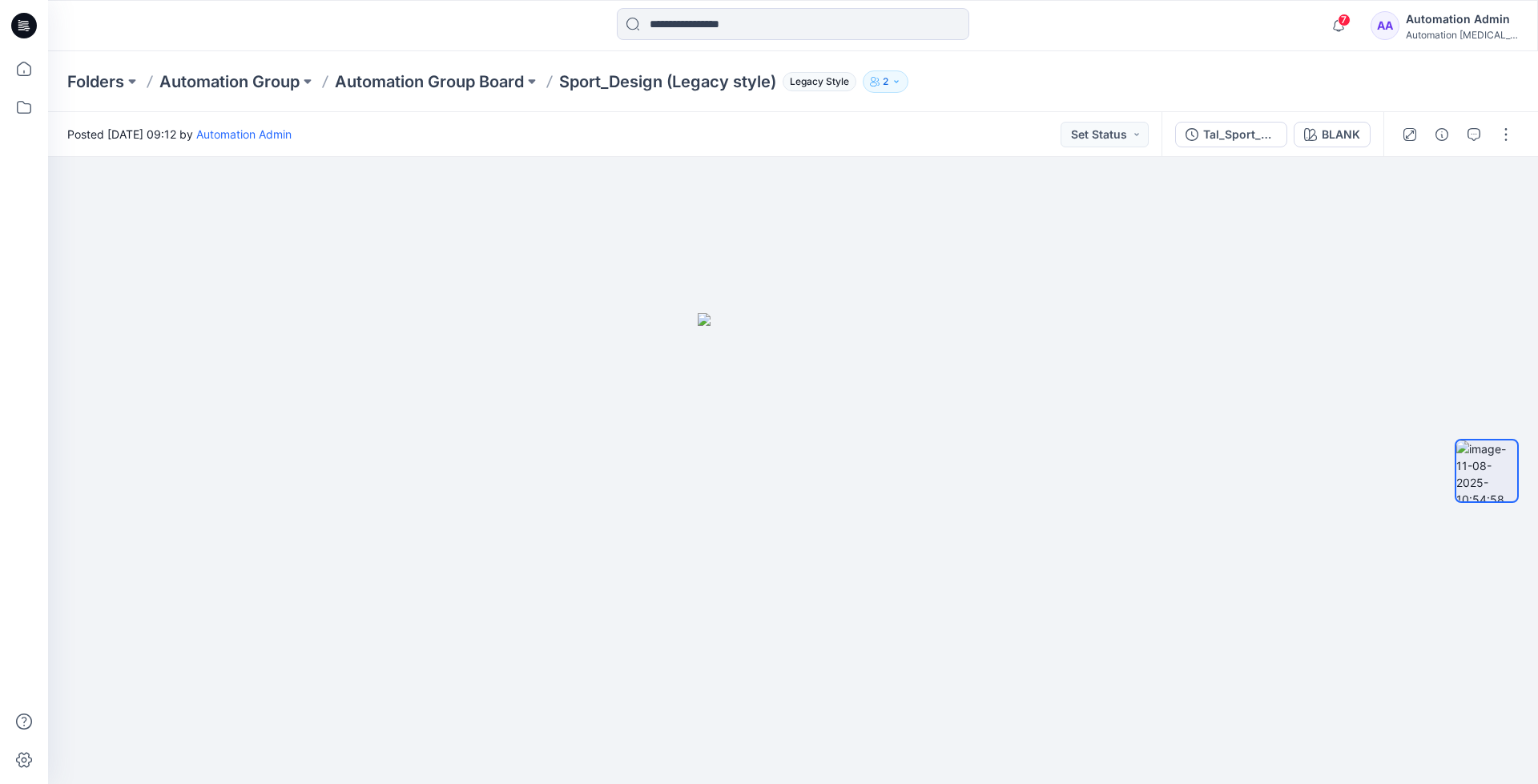
click at [1453, 25] on div "Automation Admin" at bounding box center [1461, 19] width 112 height 19
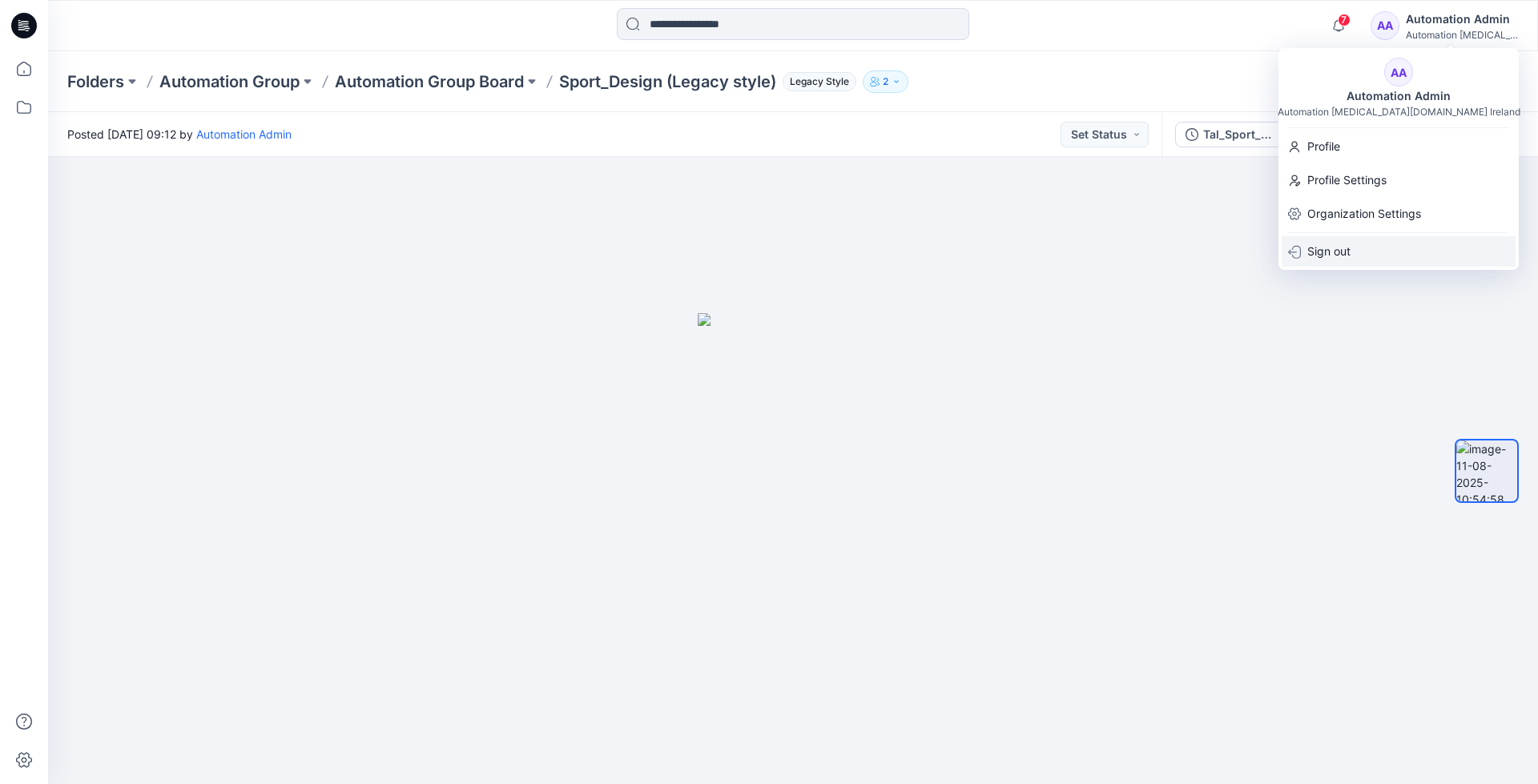
click at [1323, 254] on p "Sign out" at bounding box center [1328, 251] width 43 height 31
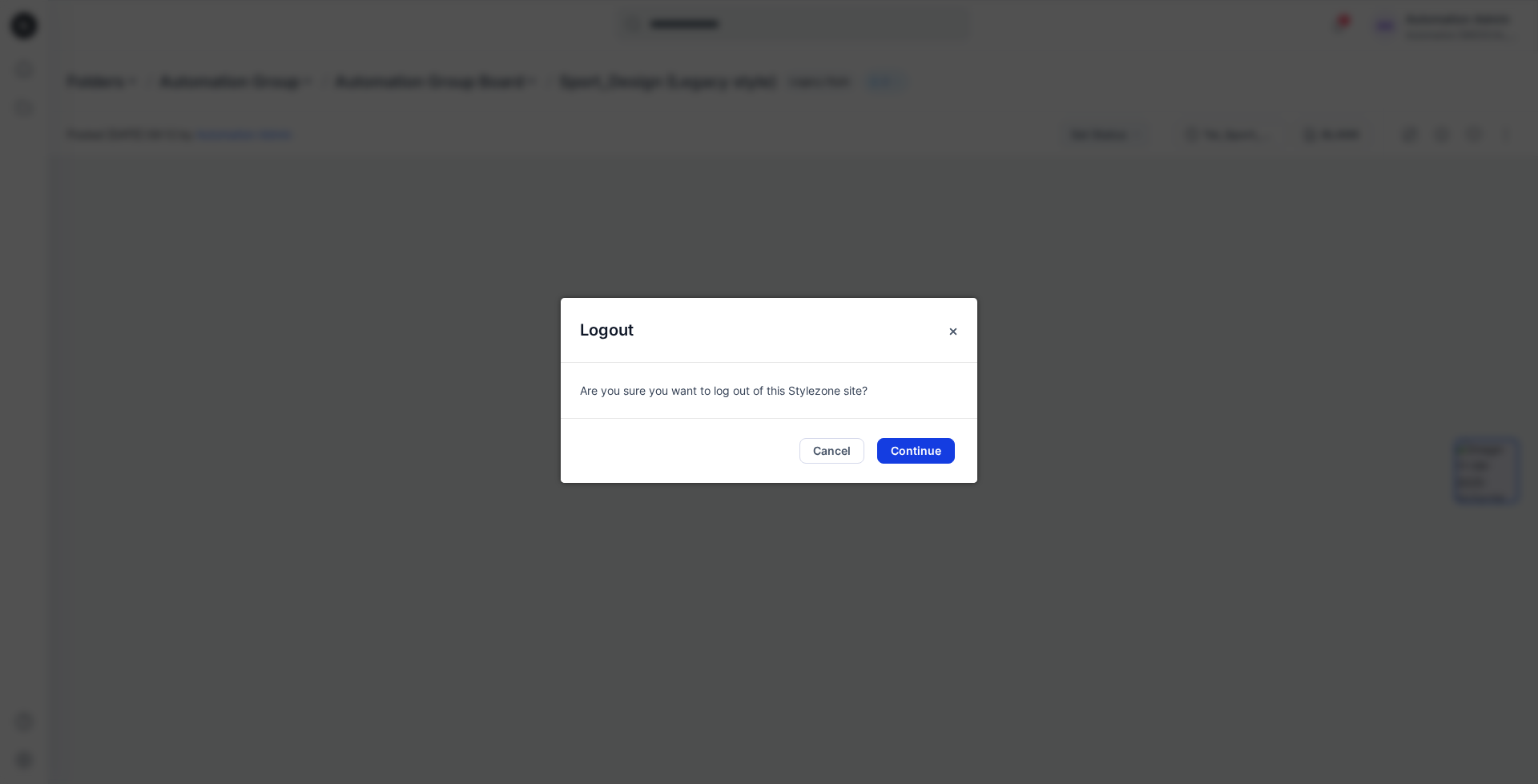
click at [927, 447] on button "Continue" at bounding box center [916, 451] width 77 height 26
